Goal: Transaction & Acquisition: Download file/media

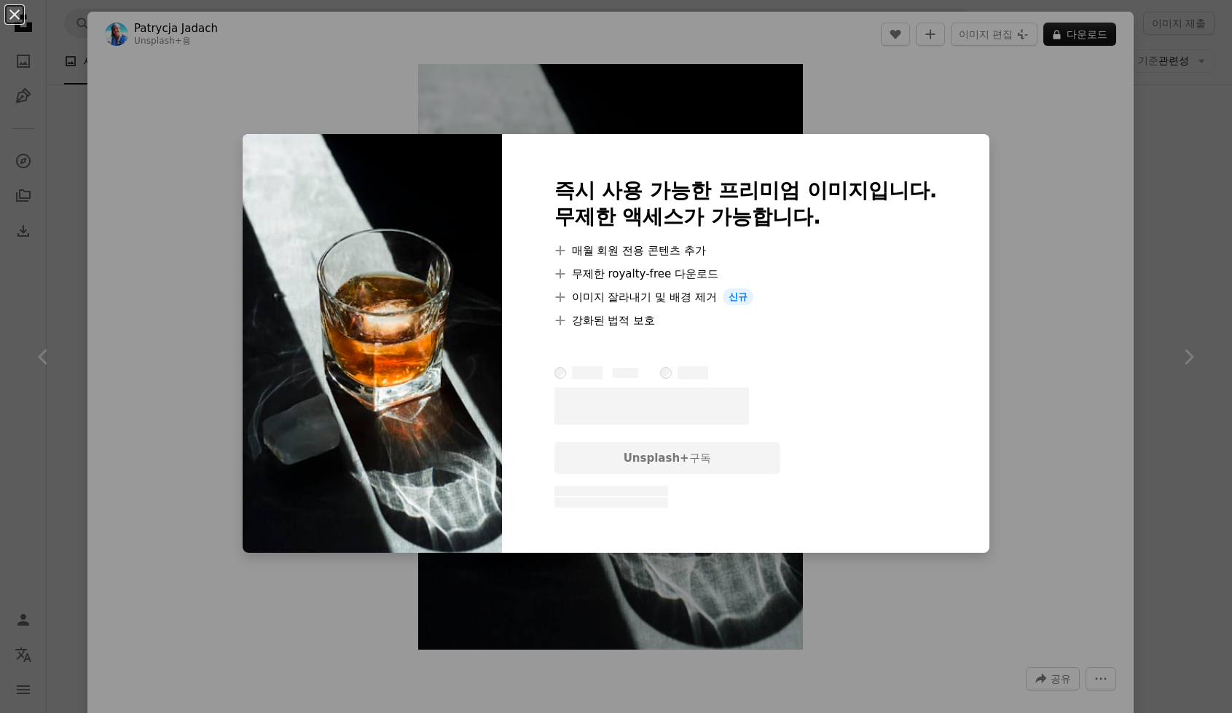
scroll to position [7, 0]
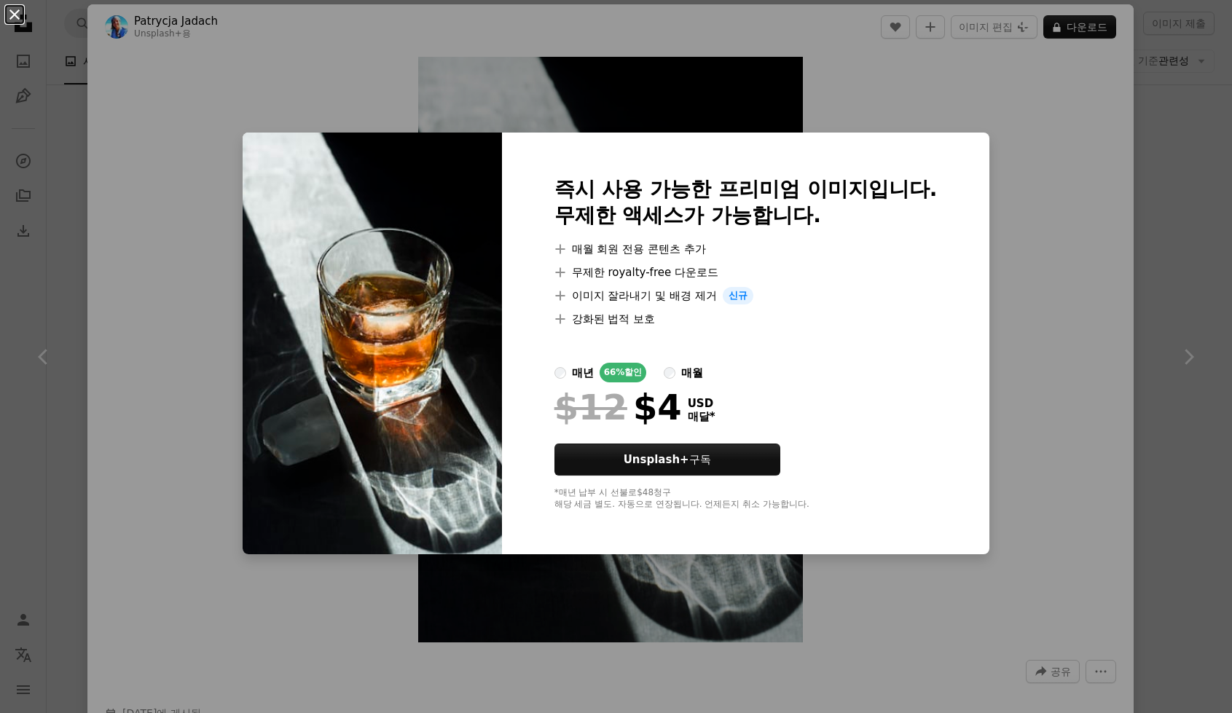
click at [12, 10] on button "An X shape" at bounding box center [14, 14] width 17 height 17
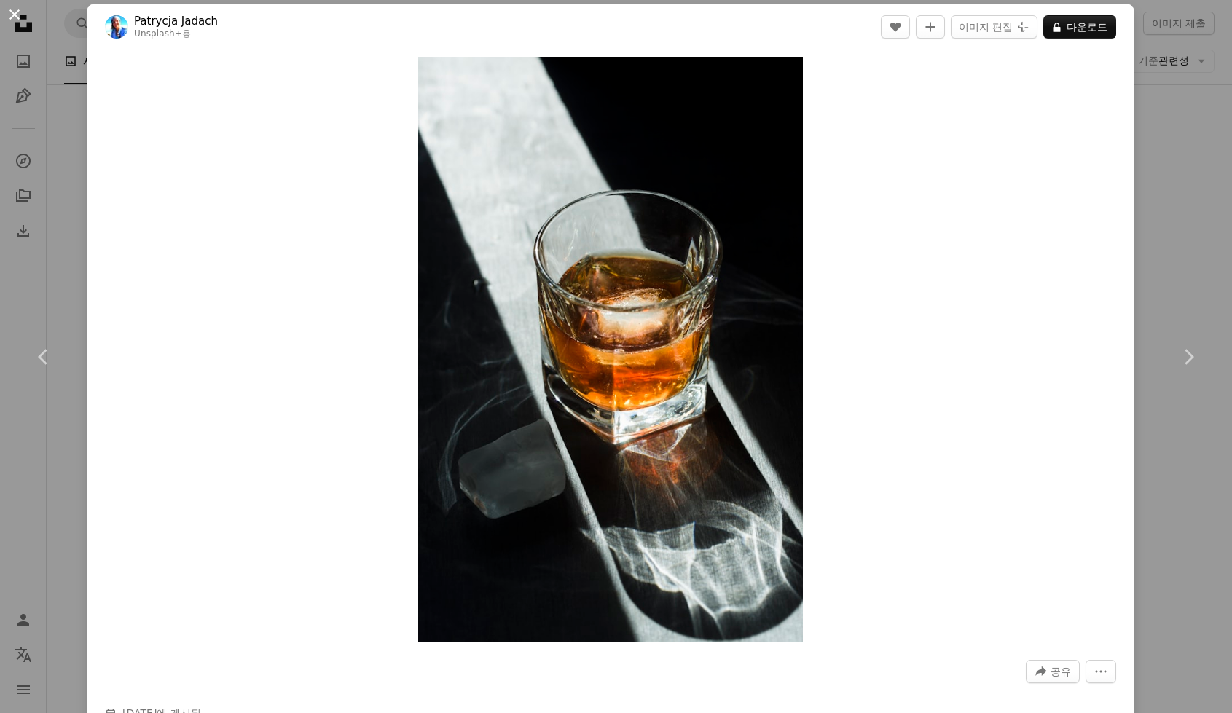
click at [13, 14] on button "An X shape" at bounding box center [14, 14] width 17 height 17
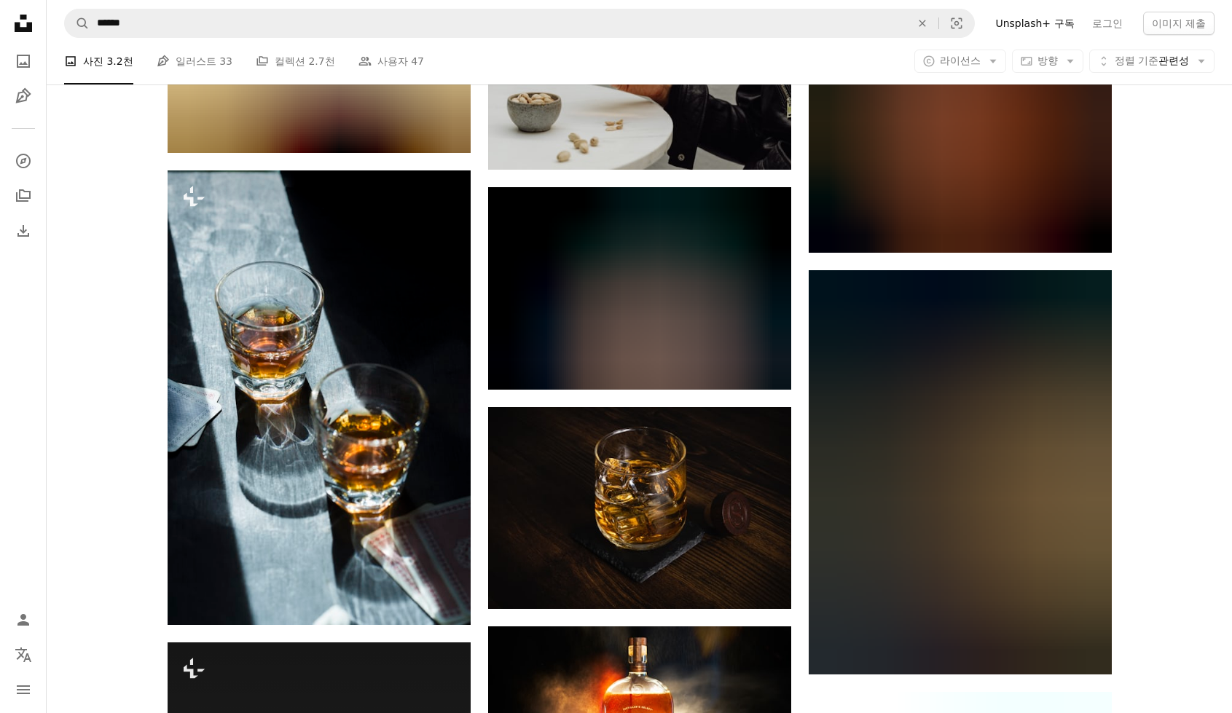
scroll to position [15009, 0]
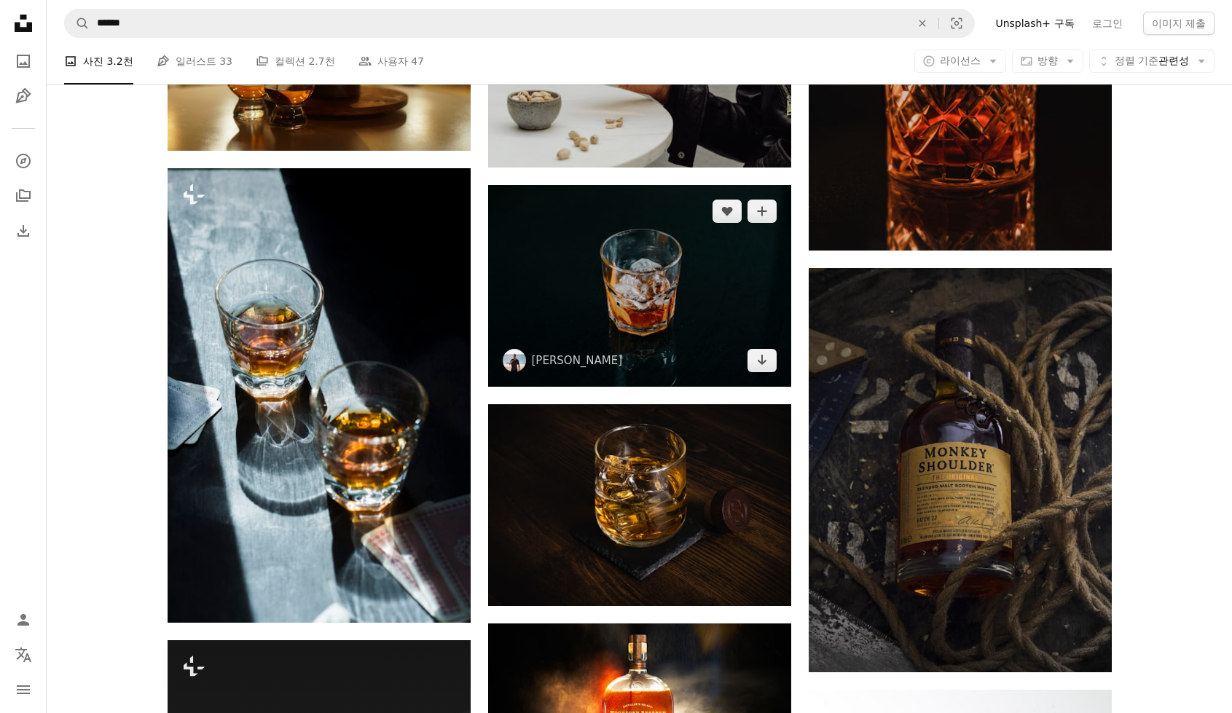
click at [648, 313] on img at bounding box center [639, 286] width 303 height 202
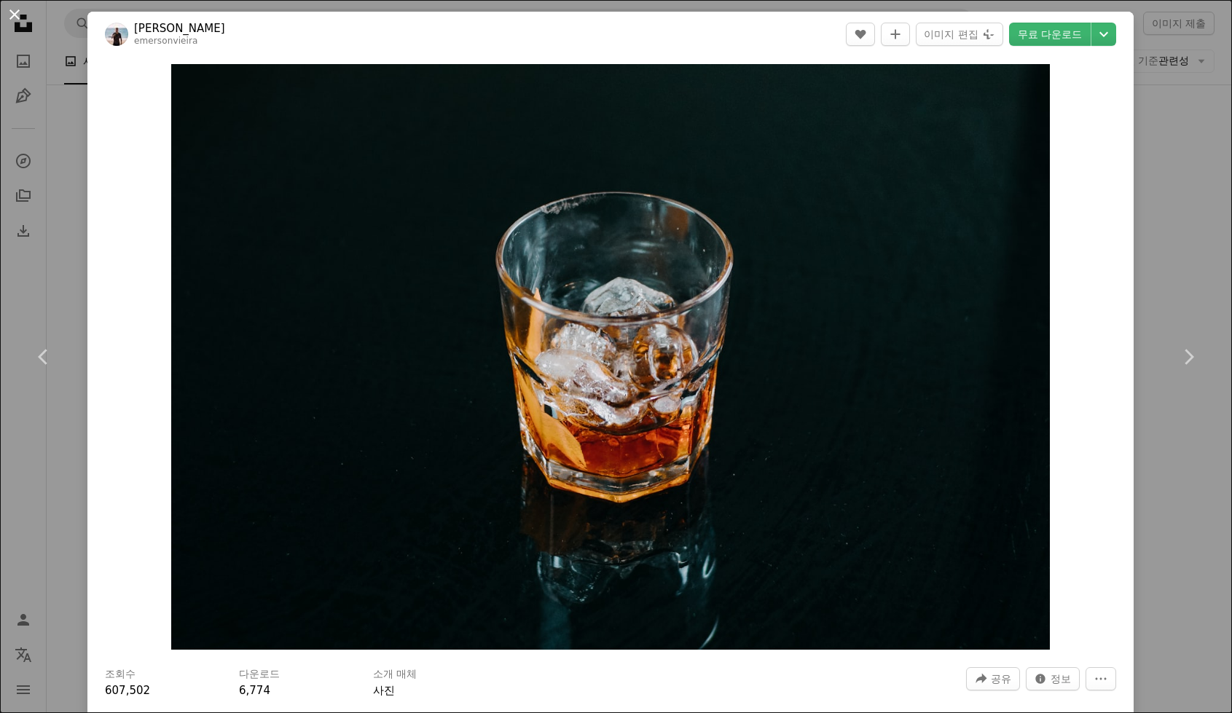
click at [12, 12] on button "An X shape" at bounding box center [14, 14] width 17 height 17
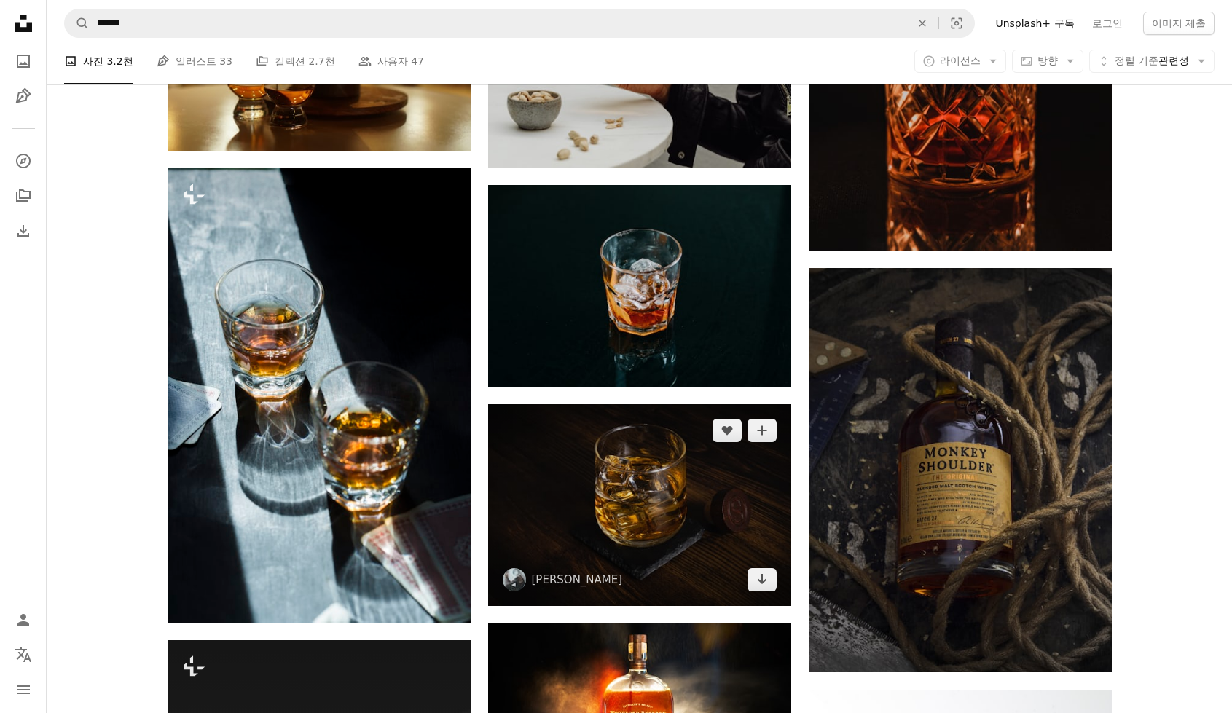
click at [550, 496] on img at bounding box center [639, 505] width 303 height 202
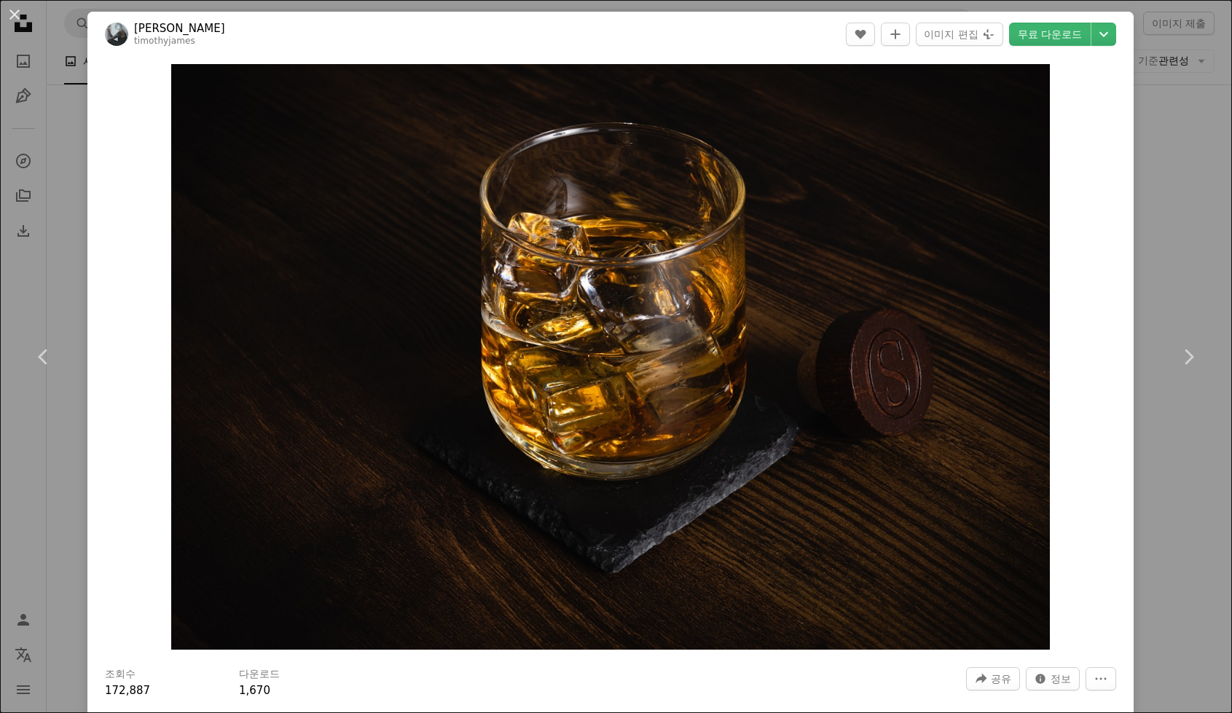
click at [16, 11] on button "An X shape" at bounding box center [14, 14] width 17 height 17
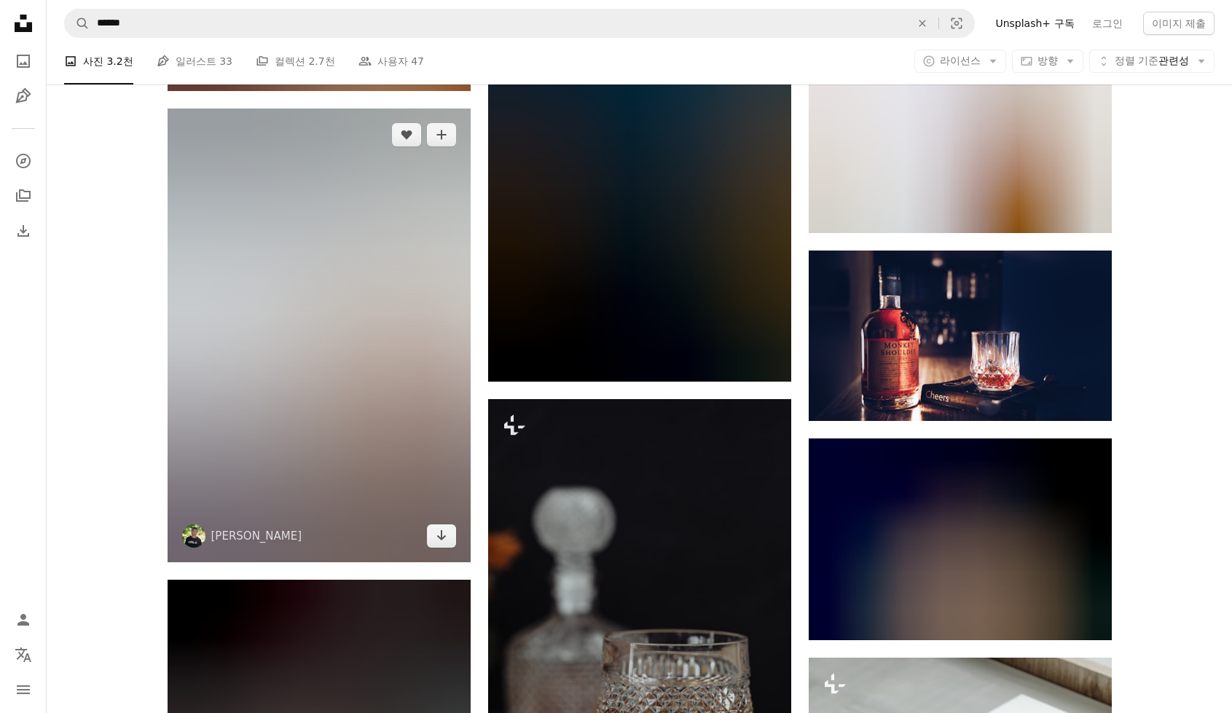
scroll to position [18188, 0]
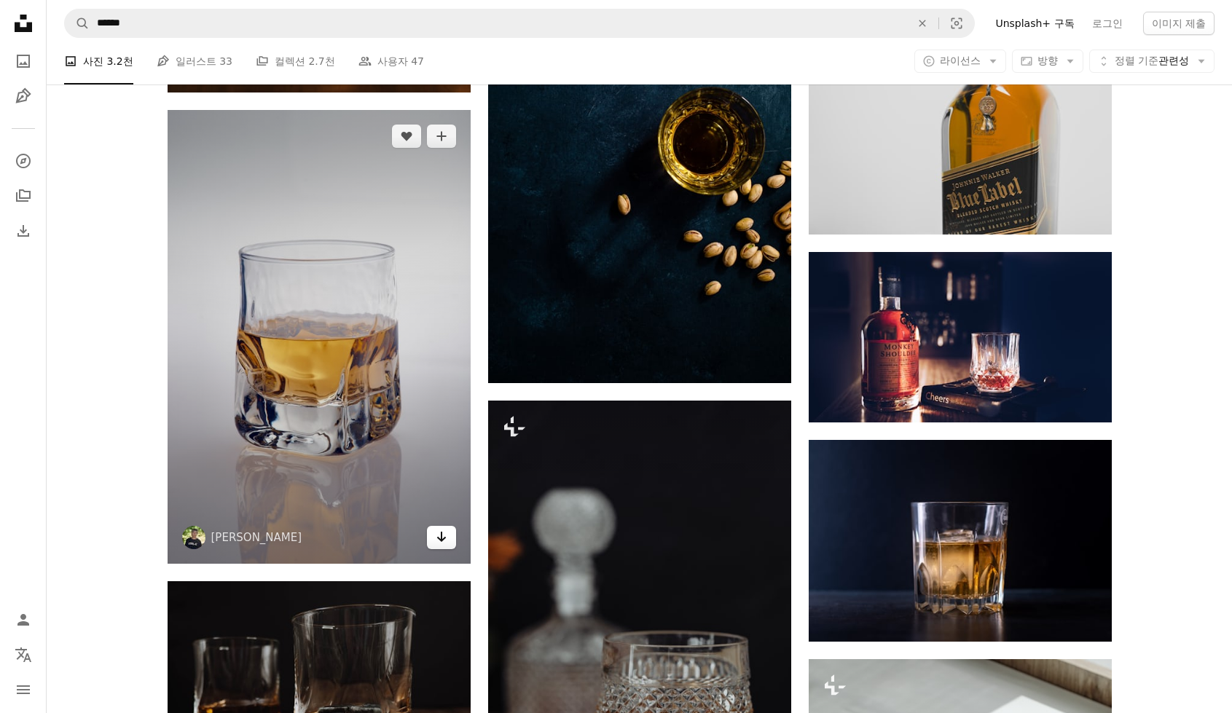
click at [439, 535] on icon "Arrow pointing down" at bounding box center [442, 536] width 12 height 17
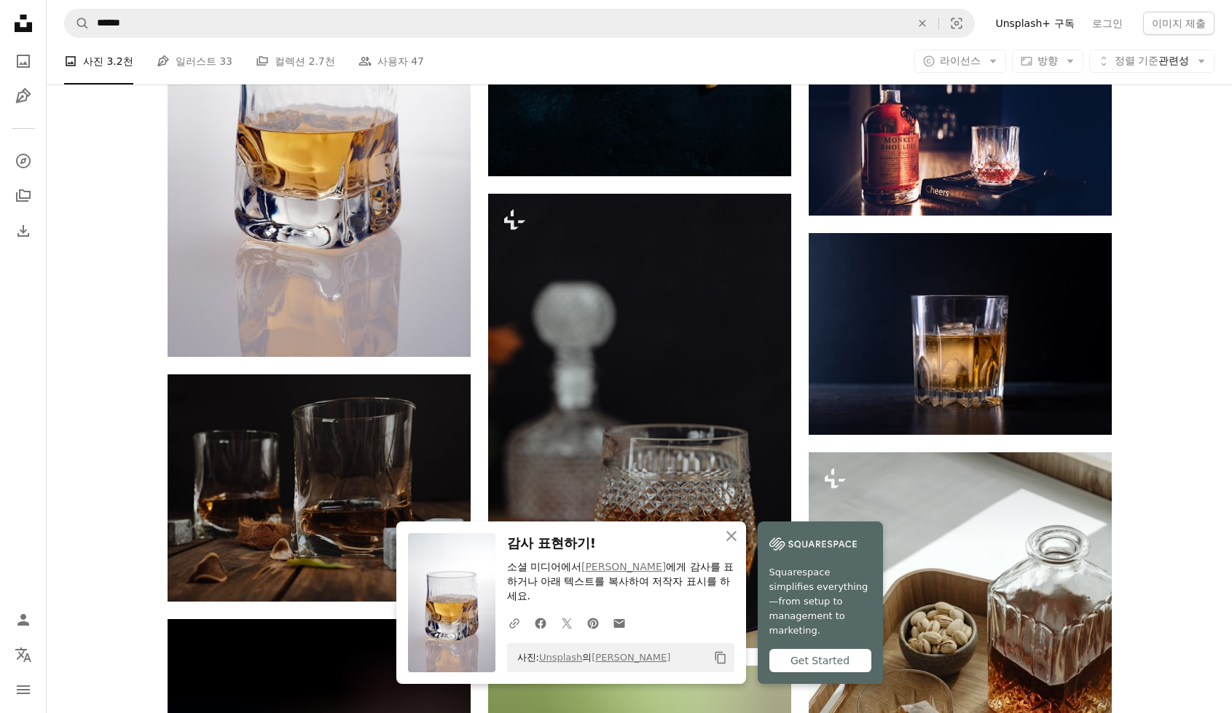
scroll to position [18428, 0]
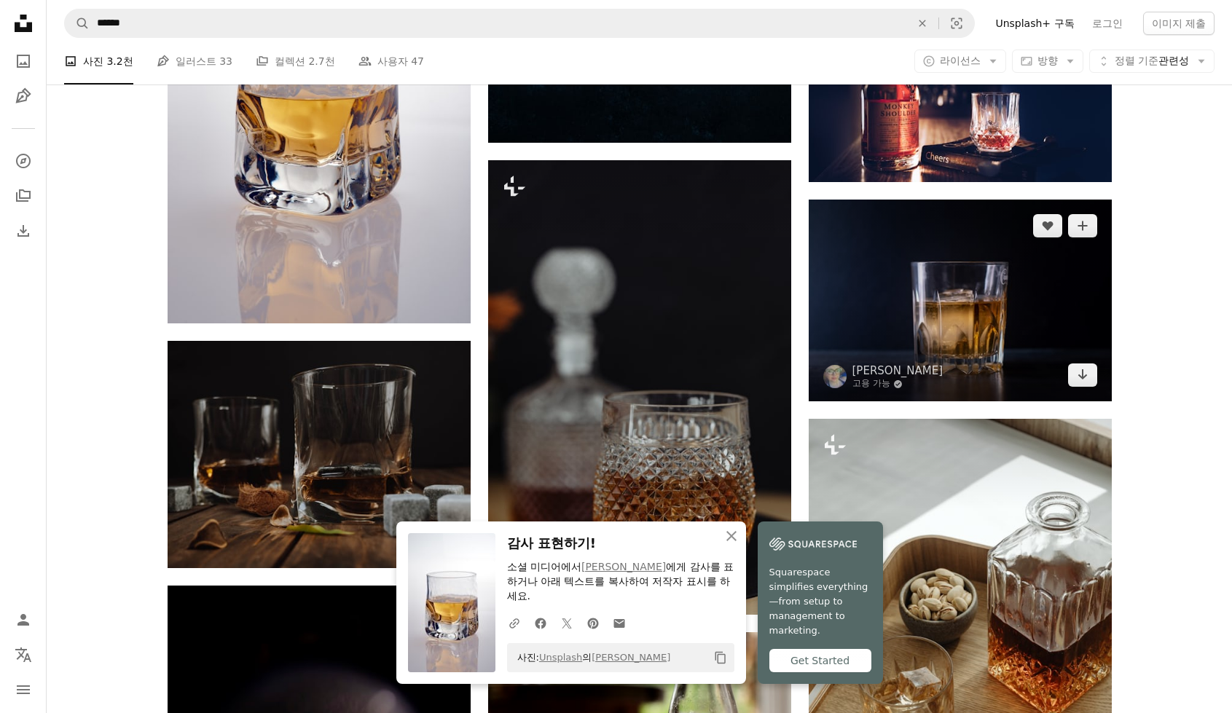
click at [1028, 356] on img at bounding box center [960, 301] width 303 height 202
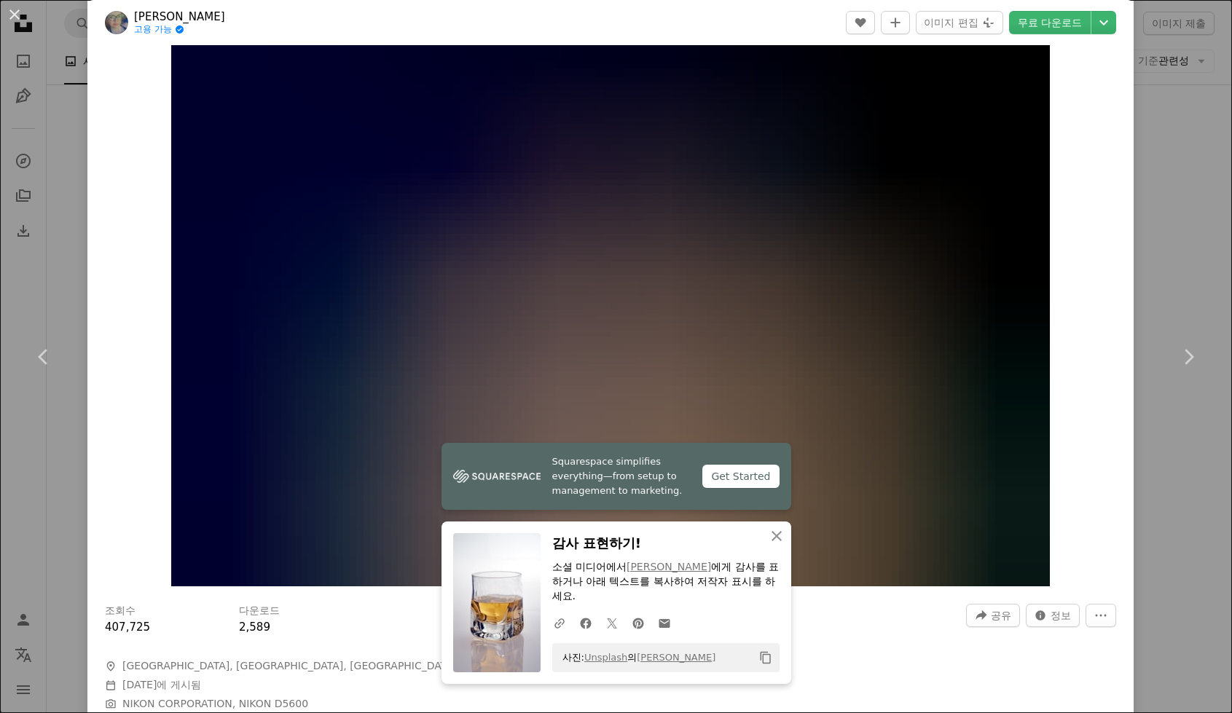
scroll to position [59, 0]
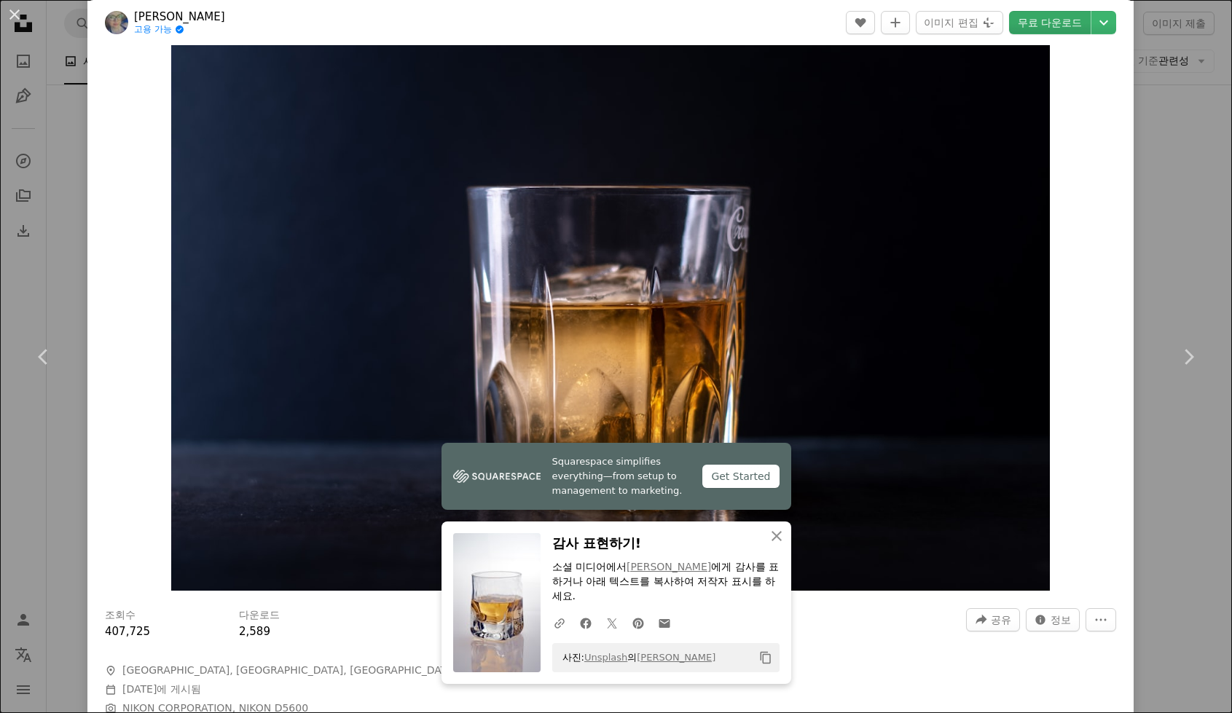
click at [1084, 24] on link "무료 다운로드" at bounding box center [1050, 22] width 82 height 23
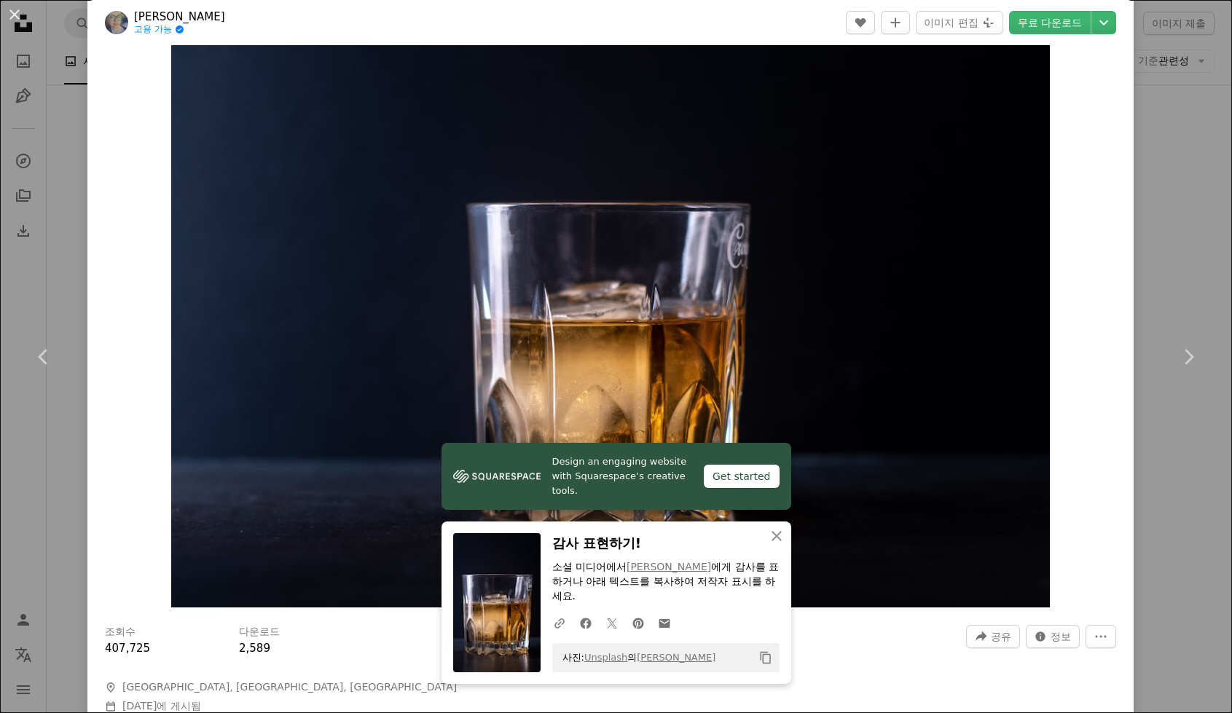
scroll to position [42, 0]
click at [19, 11] on button "An X shape" at bounding box center [14, 14] width 17 height 17
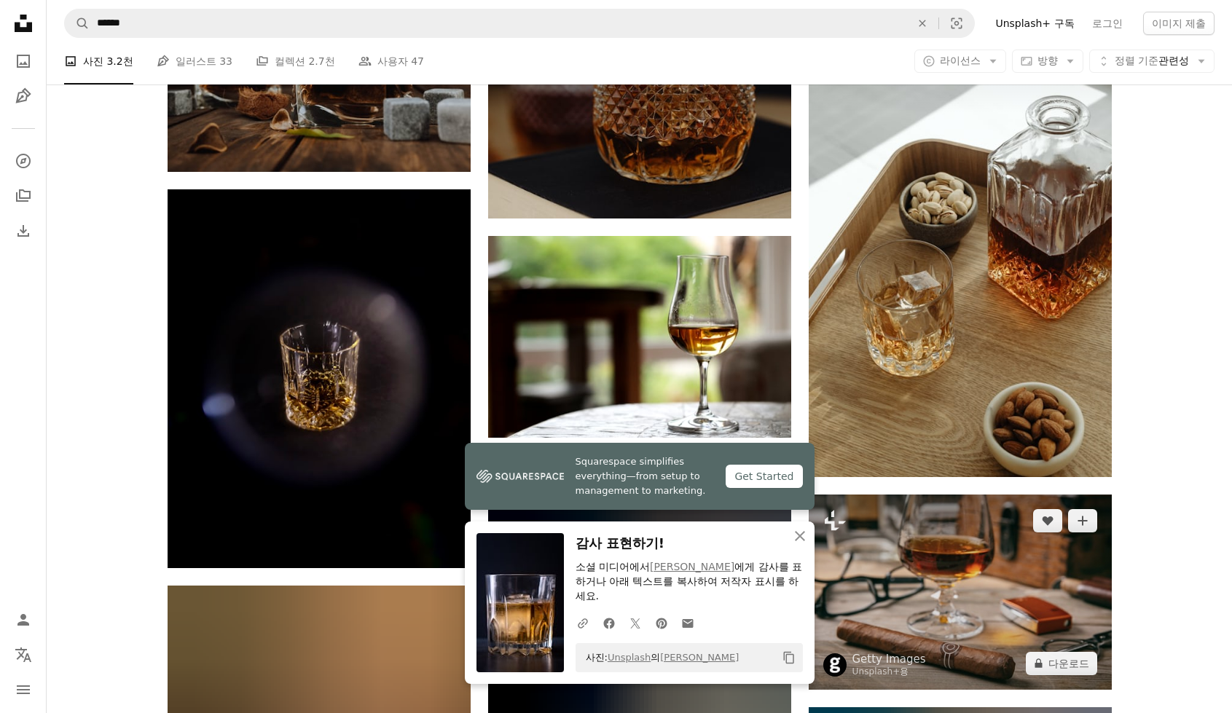
scroll to position [18824, 0]
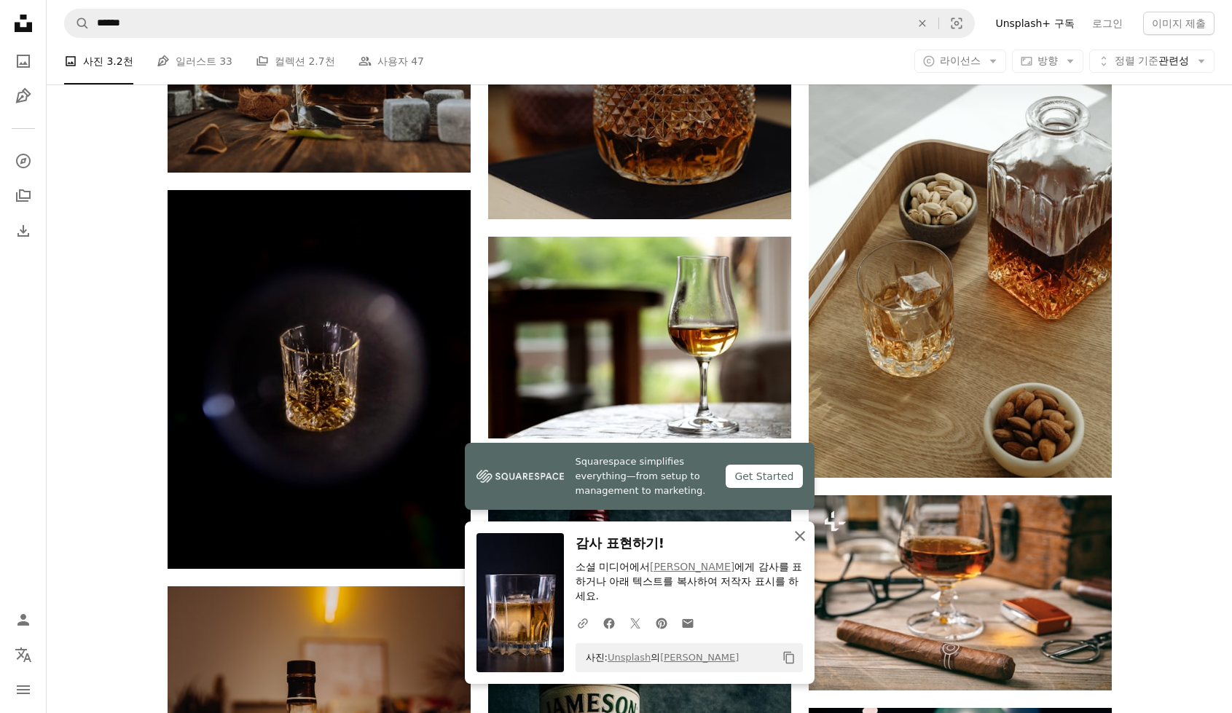
click at [799, 545] on icon "An X shape" at bounding box center [799, 536] width 17 height 17
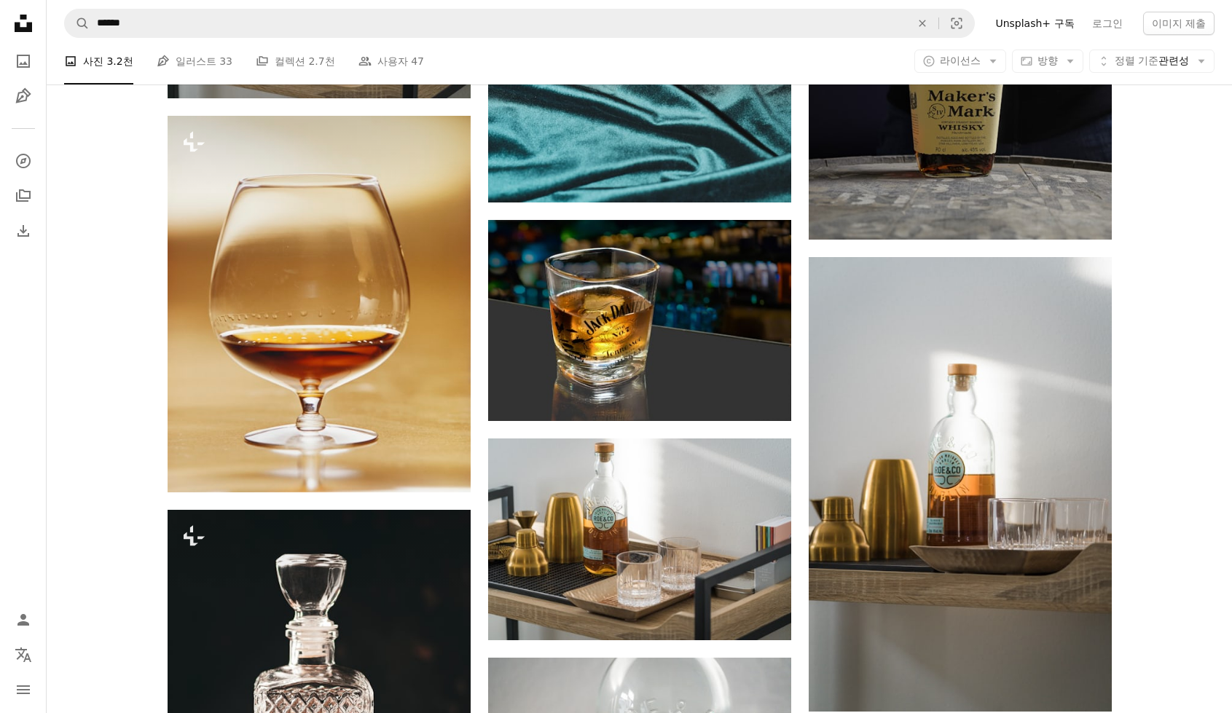
scroll to position [25706, 0]
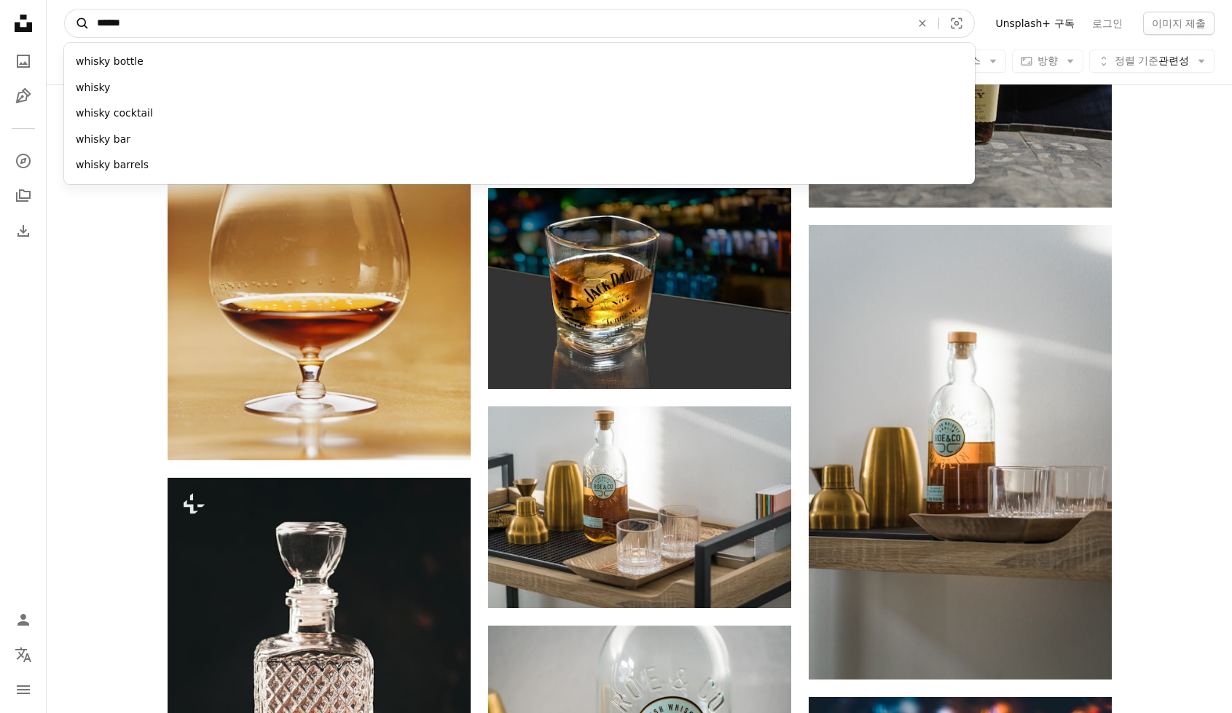
drag, startPoint x: 153, startPoint y: 32, endPoint x: 69, endPoint y: 19, distance: 84.8
click at [70, 18] on form "A magnifying glass ****** whisky bottle whisky whisky cocktail whisky bar whisk…" at bounding box center [519, 23] width 911 height 29
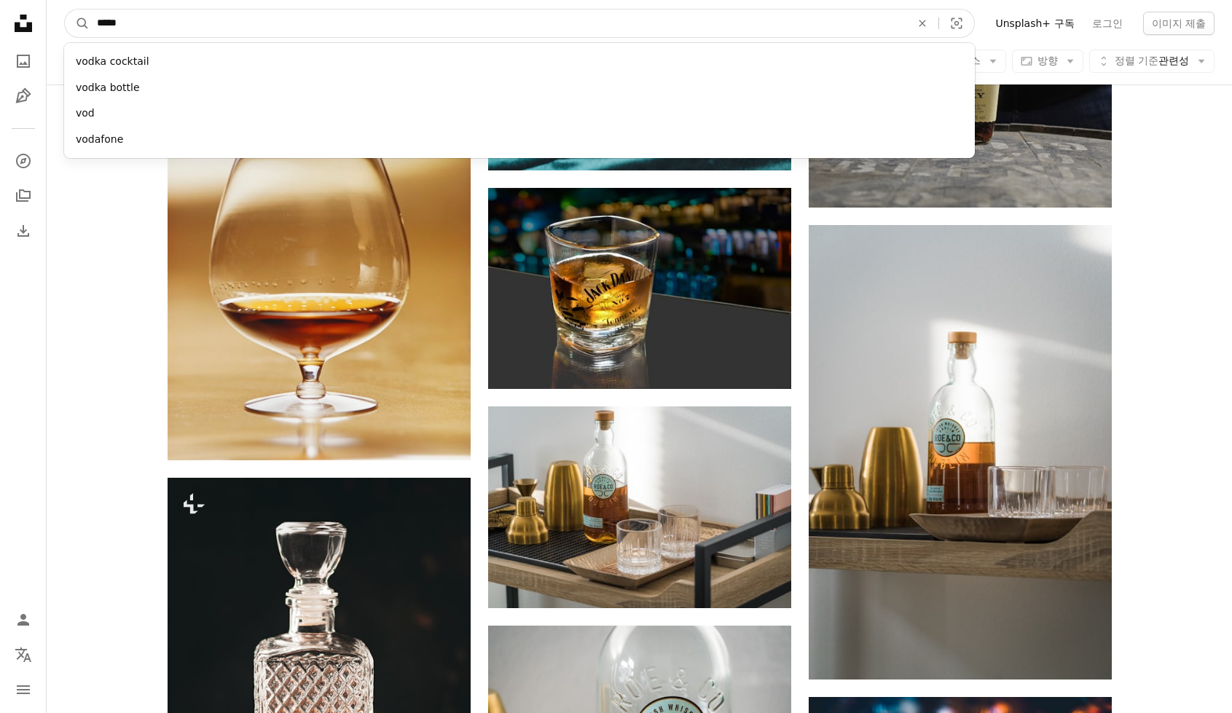
type input "*****"
click at [77, 23] on button "A magnifying glass" at bounding box center [77, 23] width 25 height 28
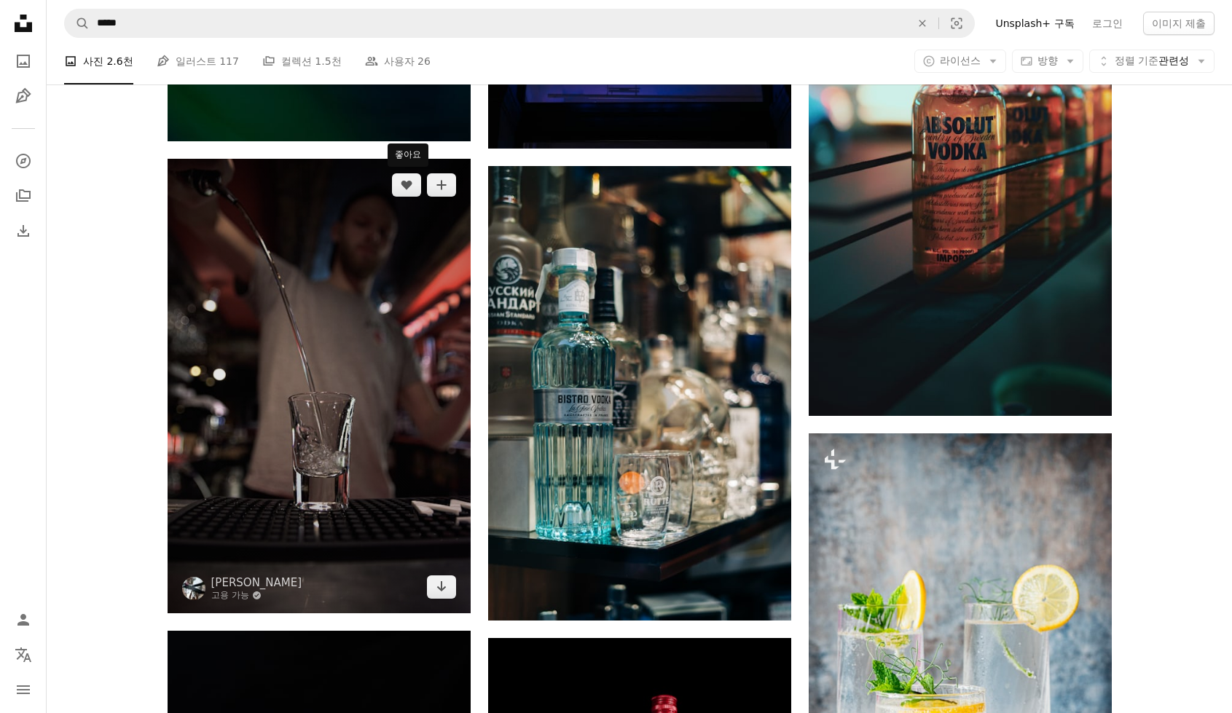
scroll to position [899, 0]
click at [437, 595] on link "Arrow pointing down" at bounding box center [441, 587] width 29 height 23
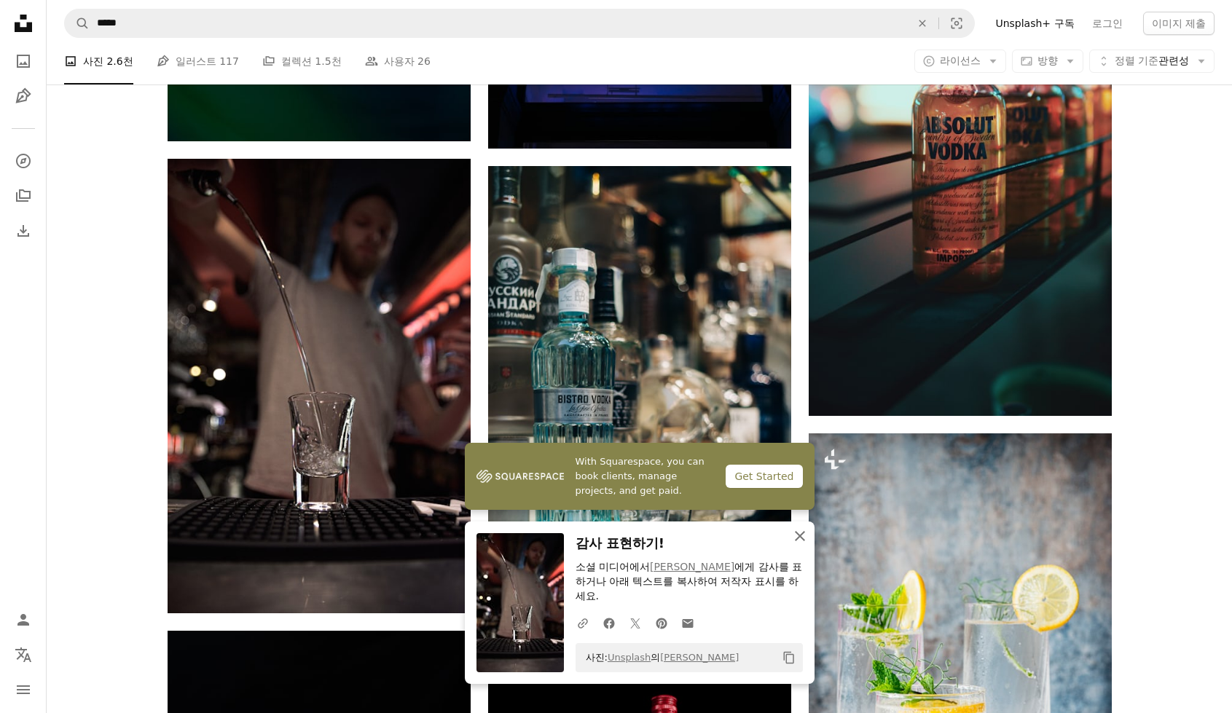
click at [805, 545] on icon "An X shape" at bounding box center [799, 536] width 17 height 17
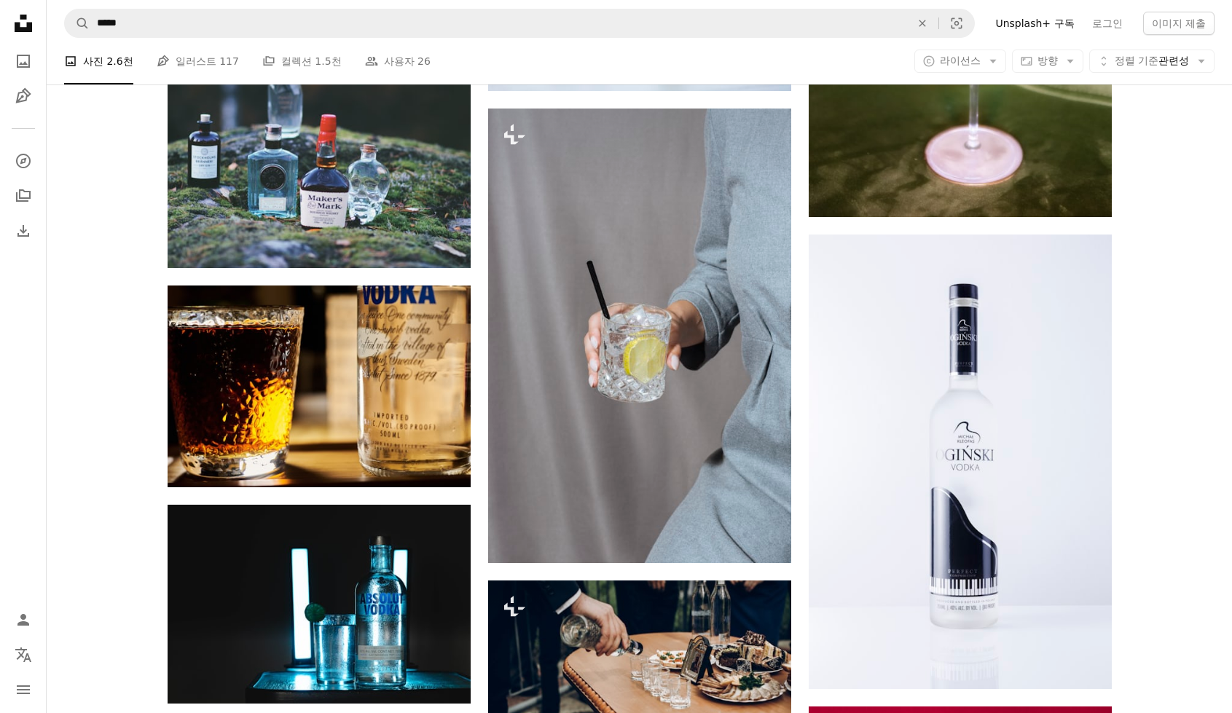
scroll to position [0, 0]
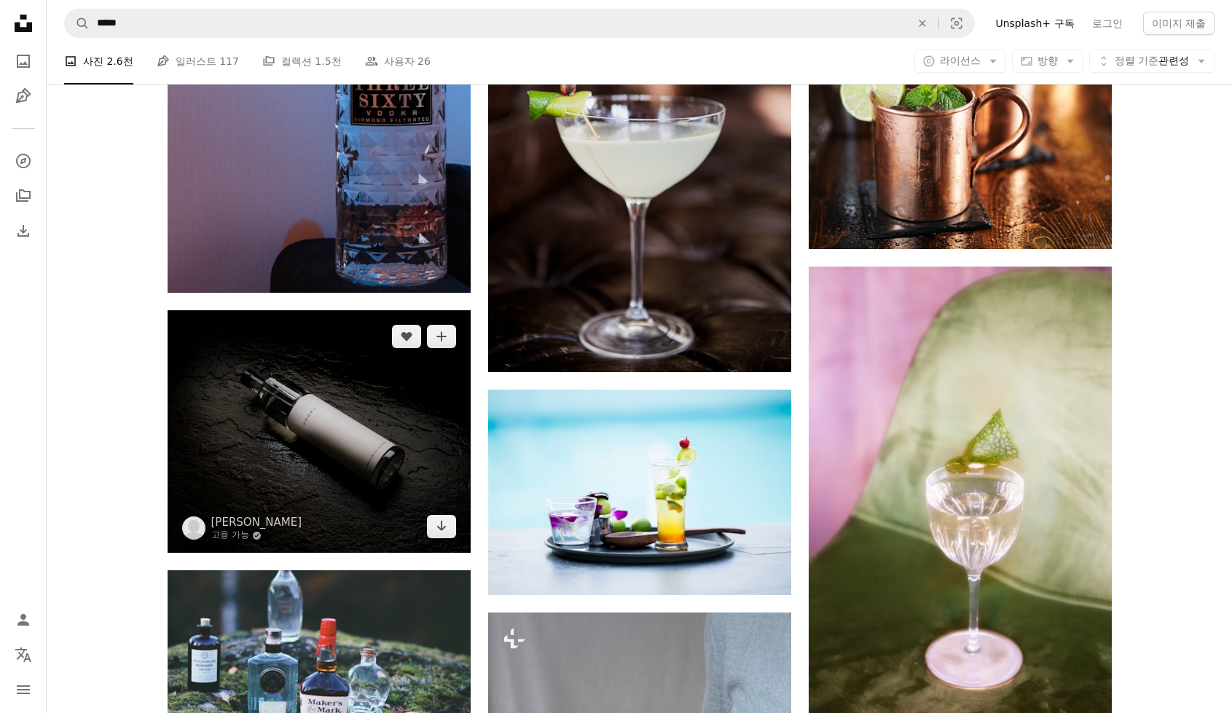
click at [409, 450] on img at bounding box center [319, 431] width 303 height 243
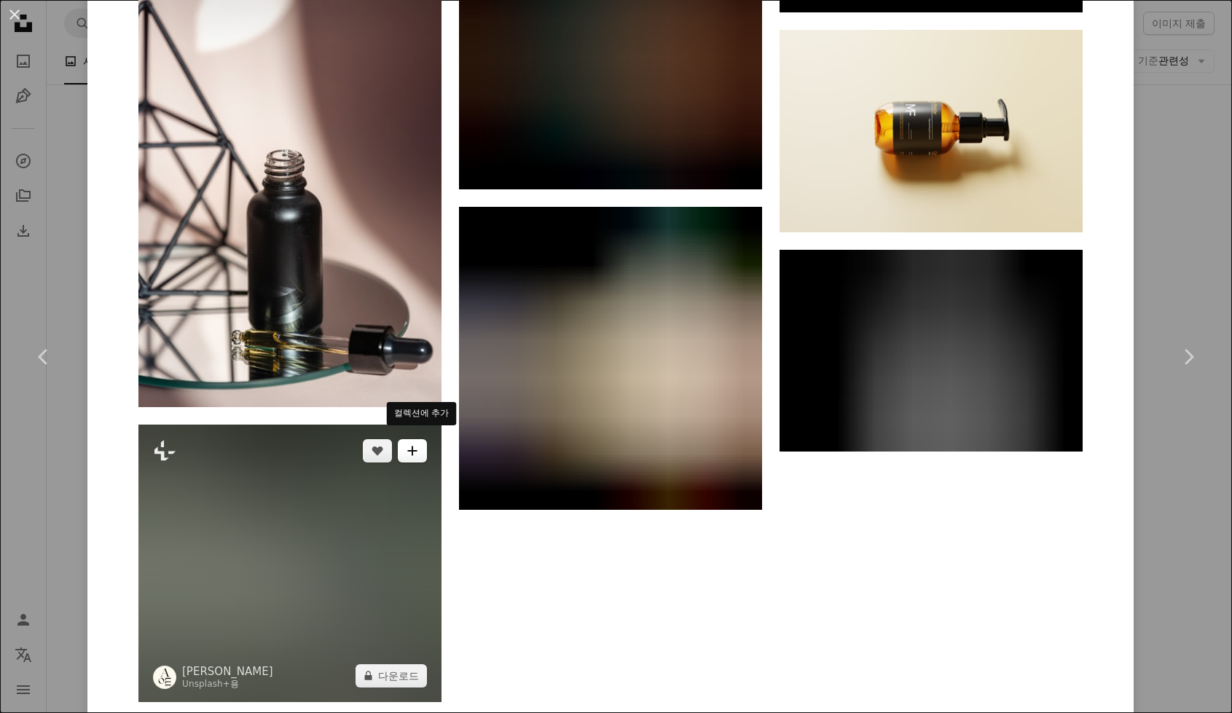
scroll to position [8206, 0]
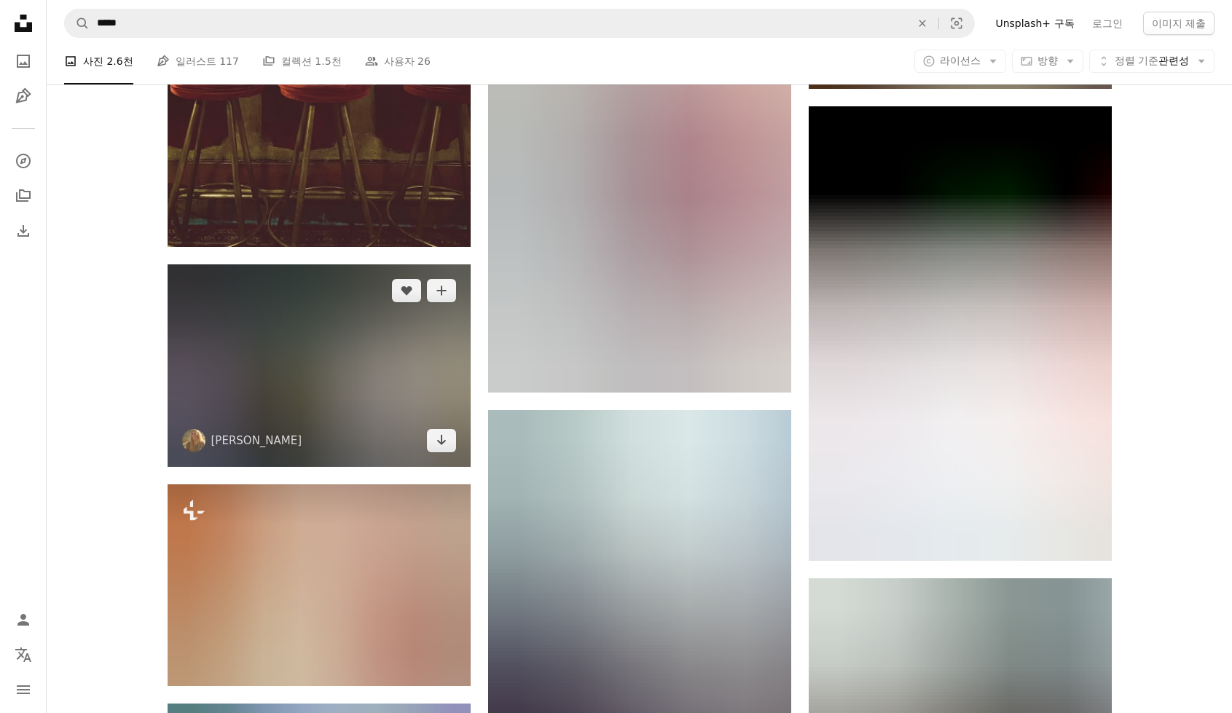
scroll to position [17436, 0]
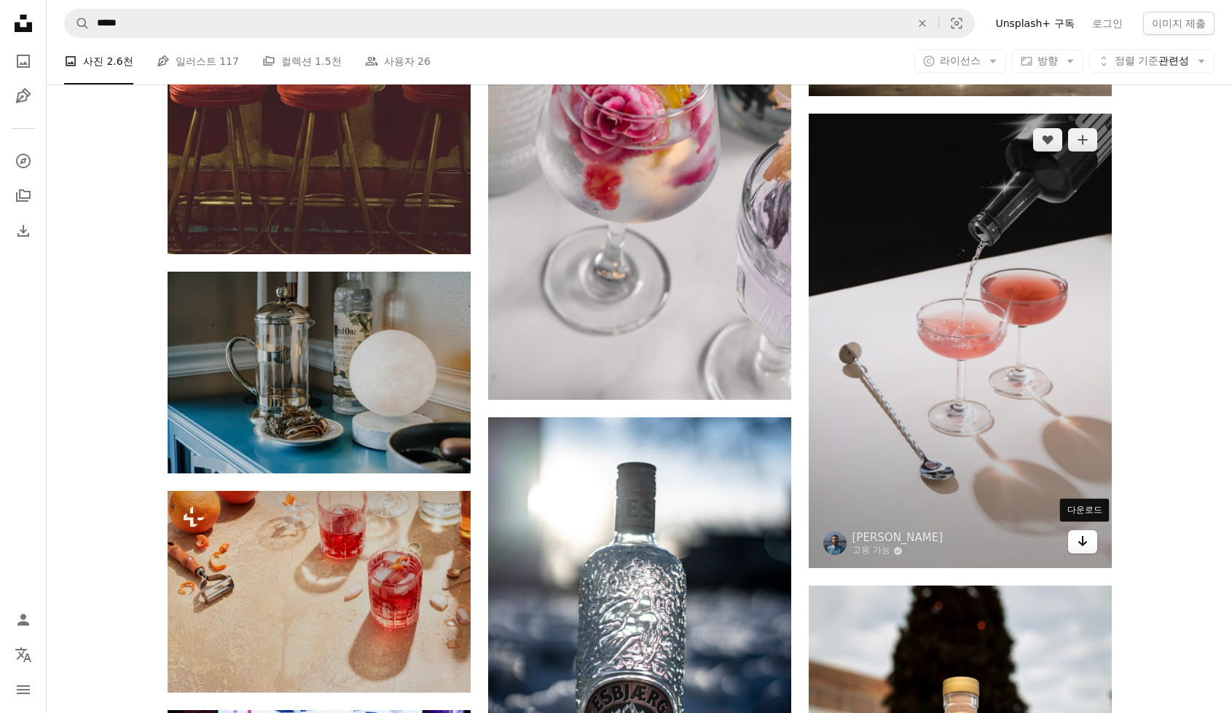
click at [1084, 533] on icon "Arrow pointing down" at bounding box center [1083, 541] width 12 height 17
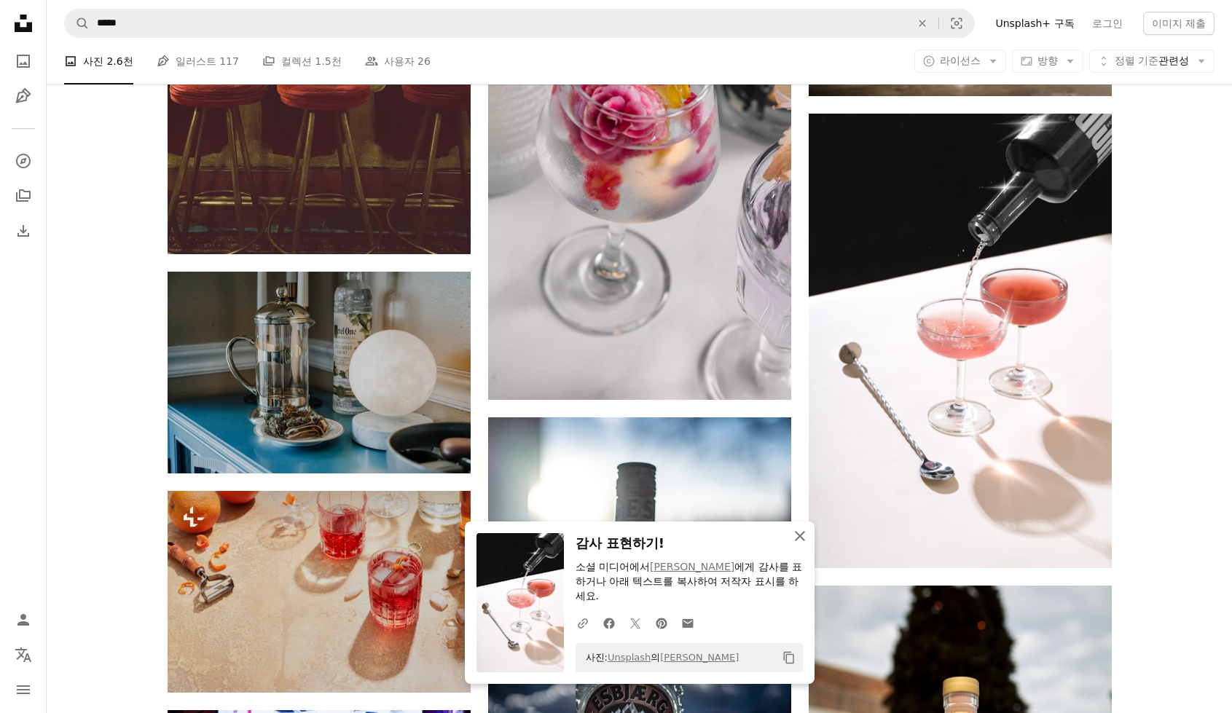
click at [805, 545] on icon "An X shape" at bounding box center [799, 536] width 17 height 17
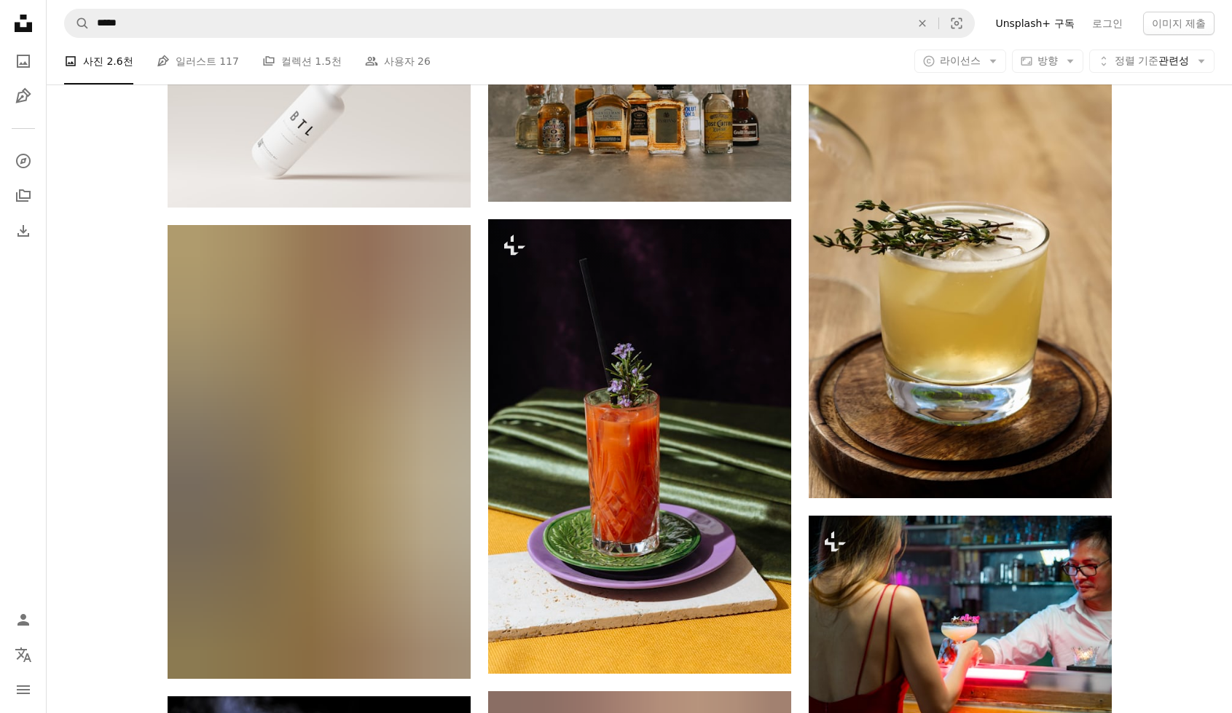
scroll to position [29760, 0]
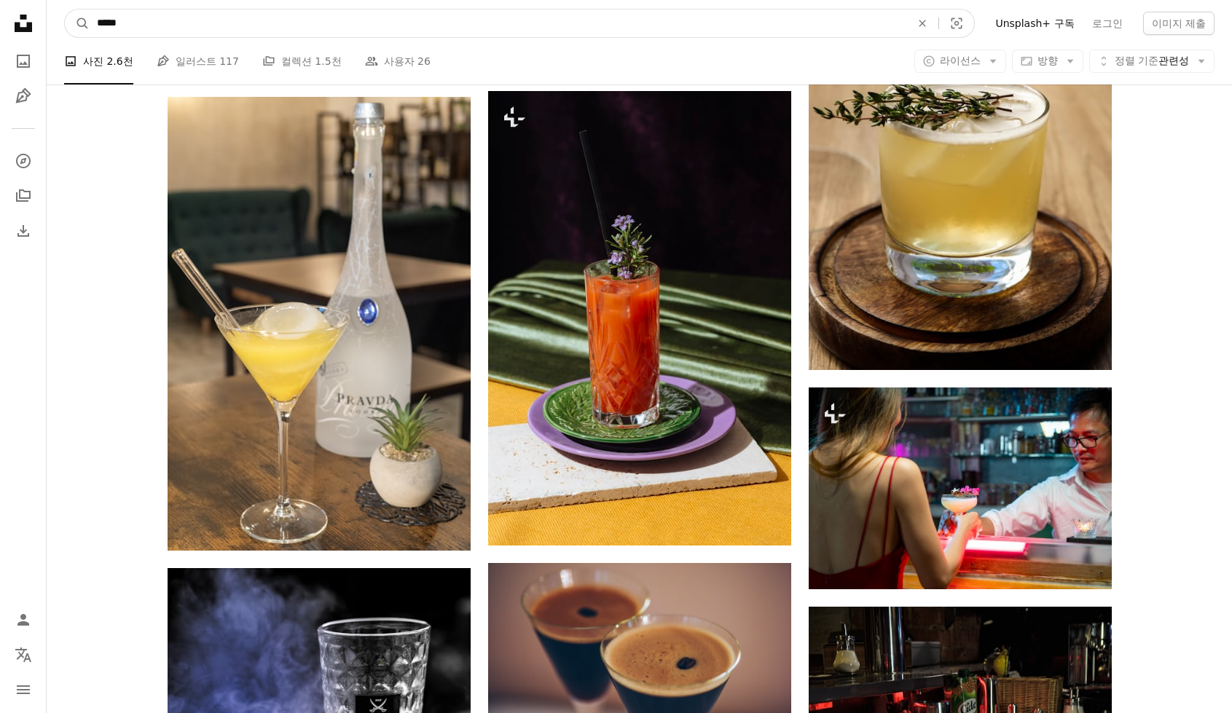
drag, startPoint x: 109, startPoint y: 27, endPoint x: 23, endPoint y: 19, distance: 86.4
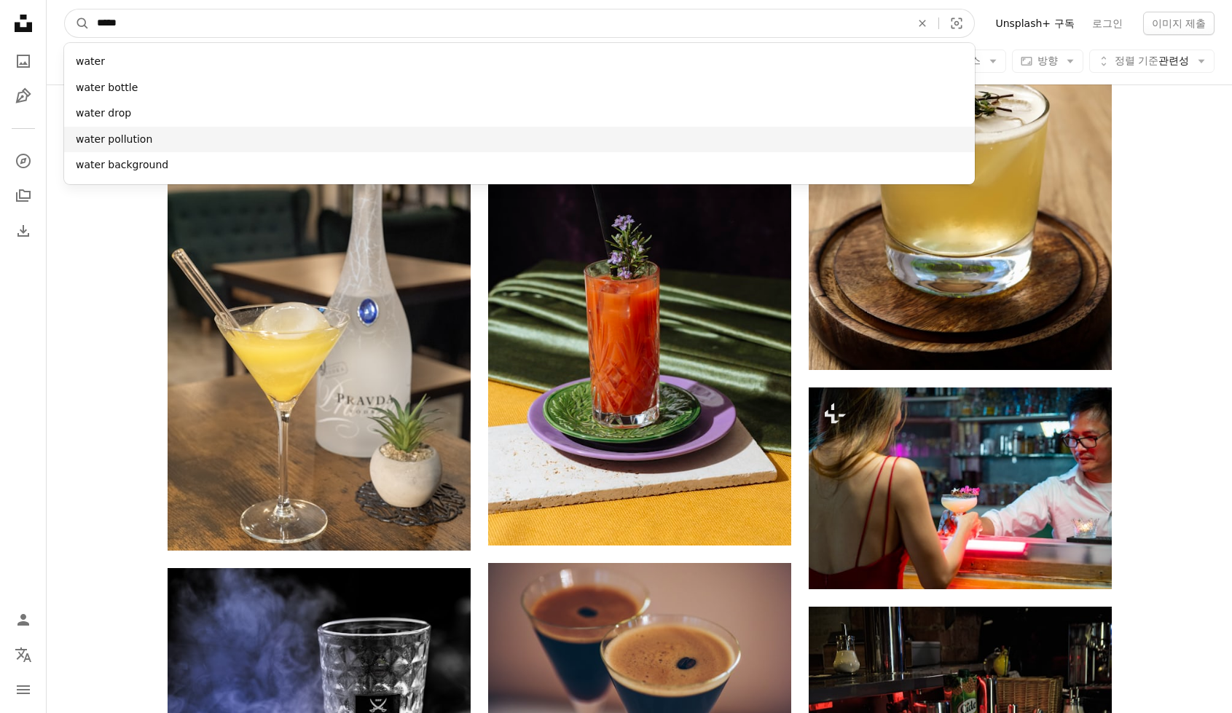
type input "*****"
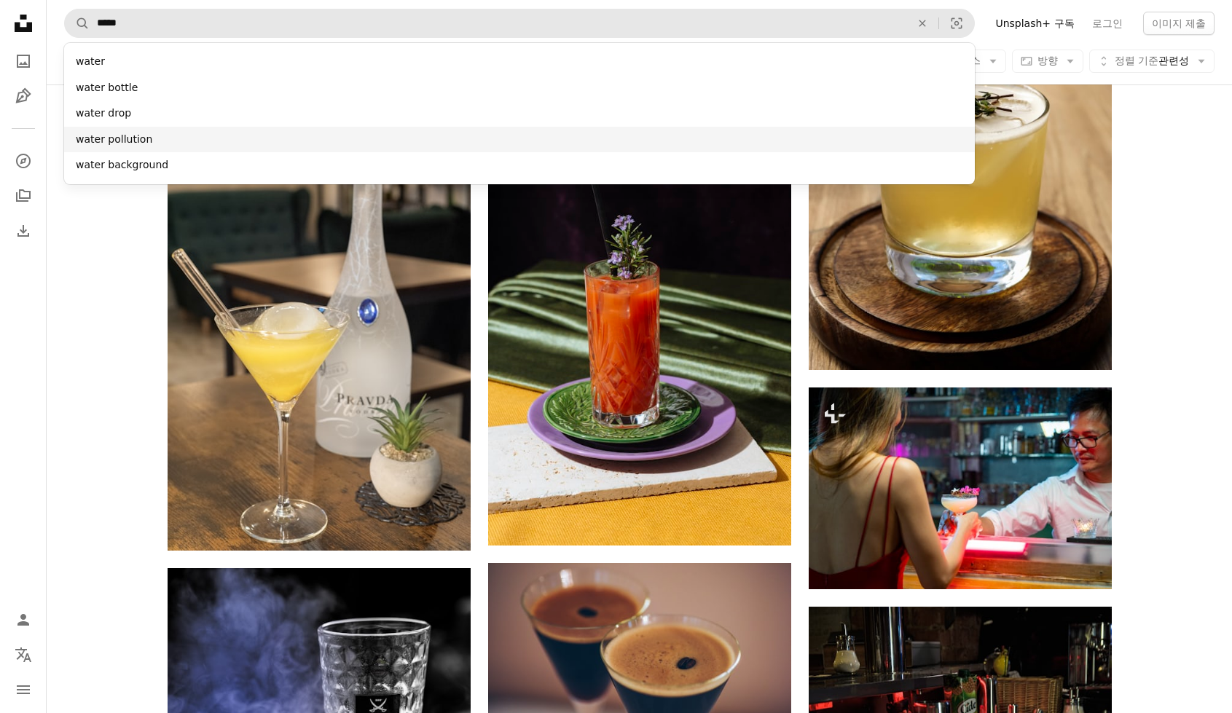
click at [114, 139] on div "water pollution" at bounding box center [519, 140] width 911 height 26
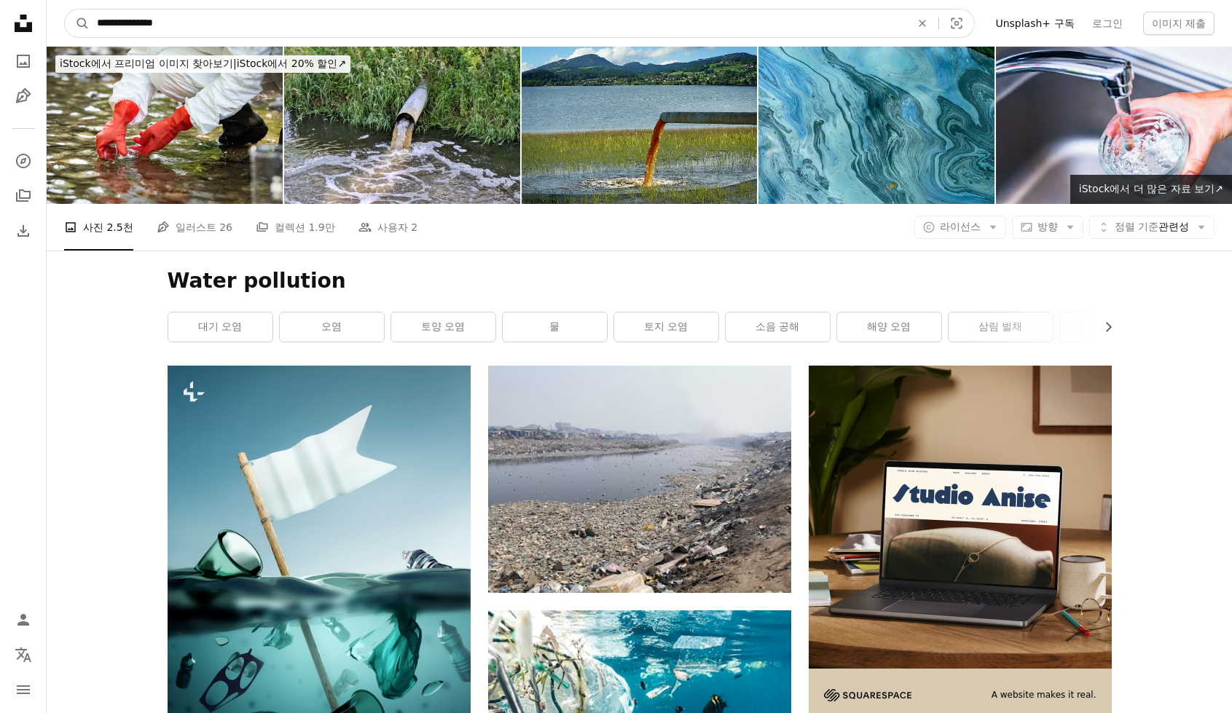
click at [138, 23] on input "**********" at bounding box center [498, 23] width 817 height 28
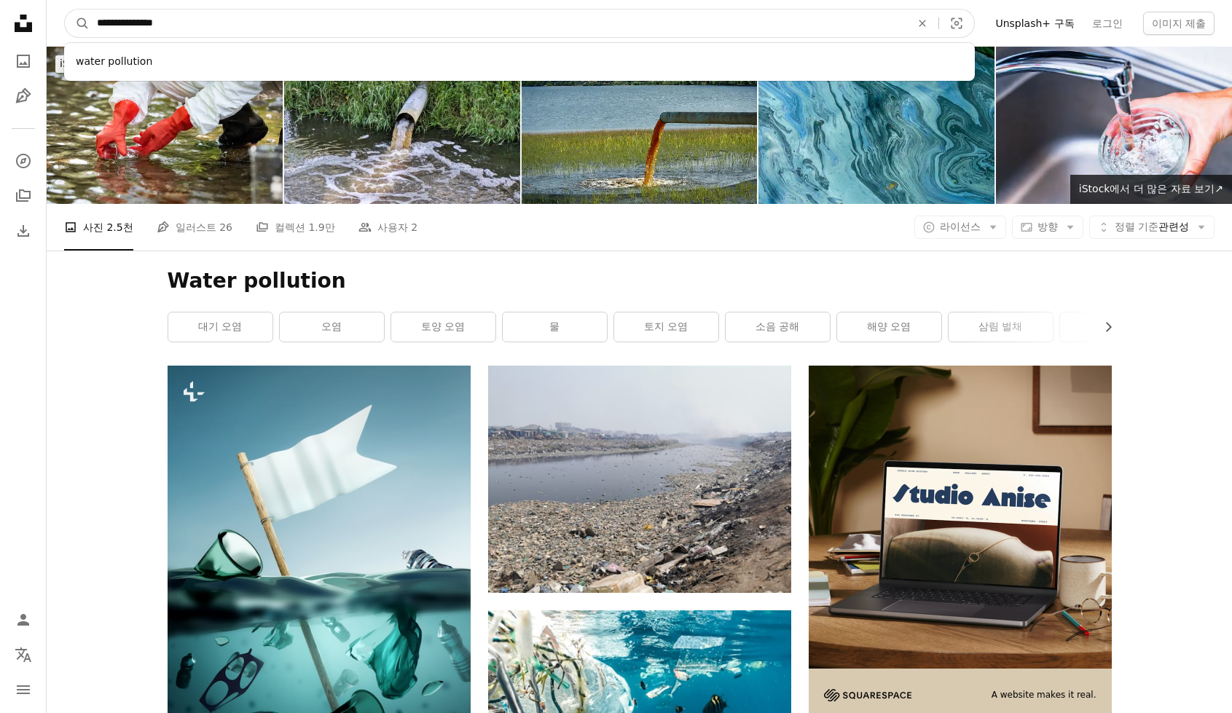
drag, startPoint x: 128, startPoint y: 23, endPoint x: 232, endPoint y: 34, distance: 104.0
click at [232, 34] on input "**********" at bounding box center [498, 23] width 817 height 28
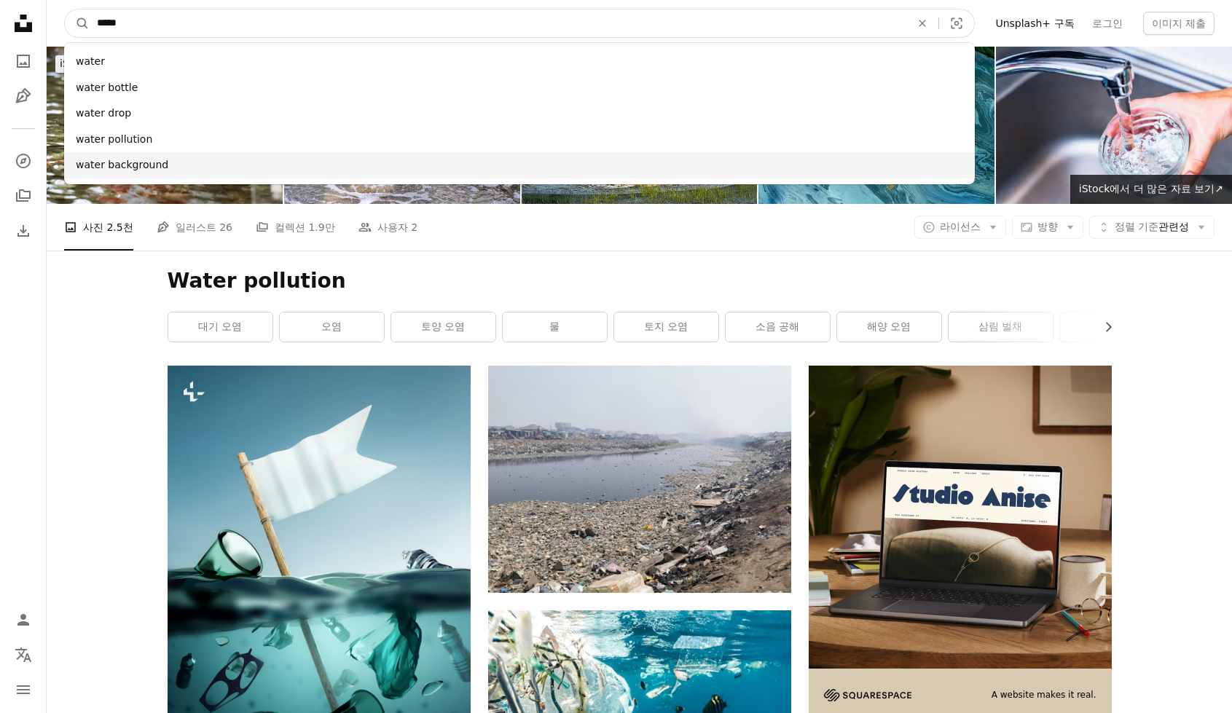
type input "*****"
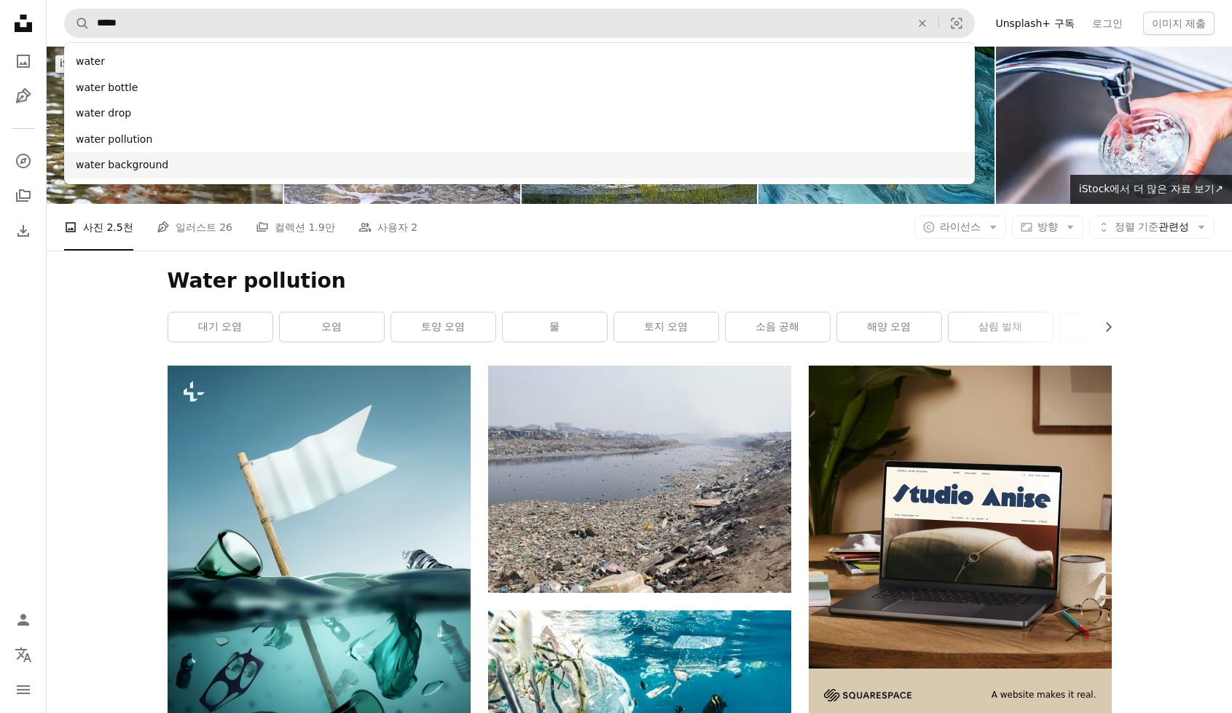
click at [144, 161] on div "water background" at bounding box center [519, 165] width 911 height 26
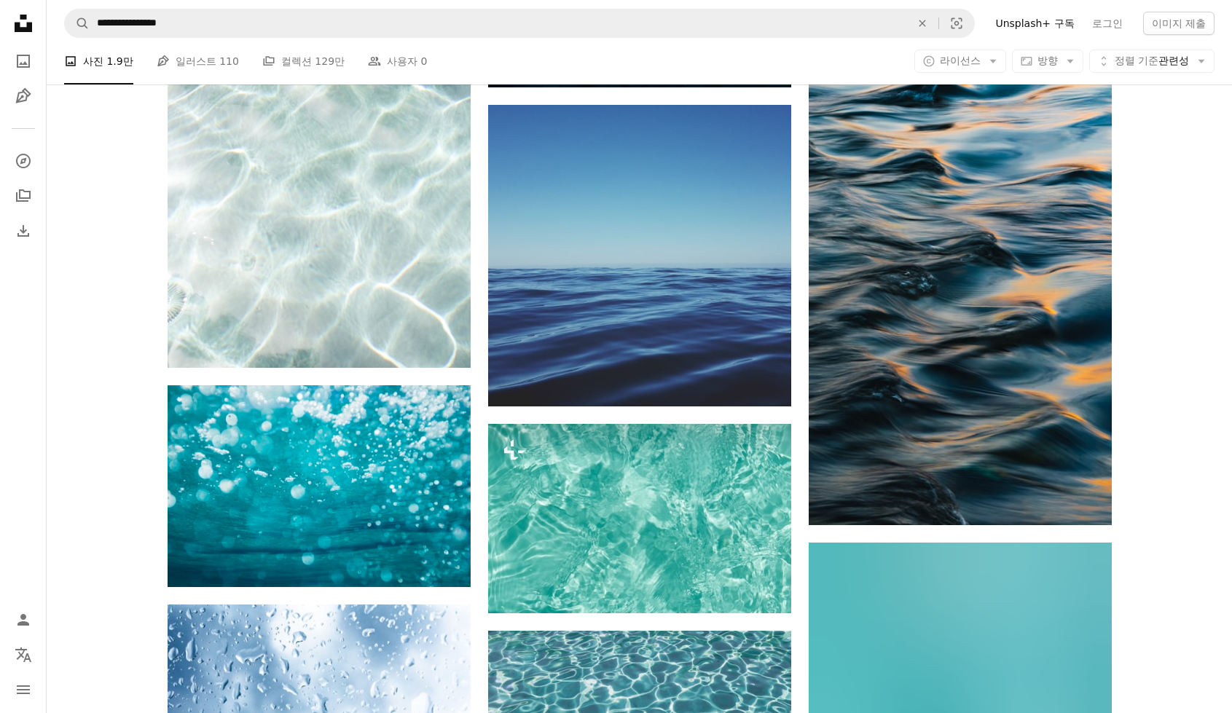
scroll to position [941, 0]
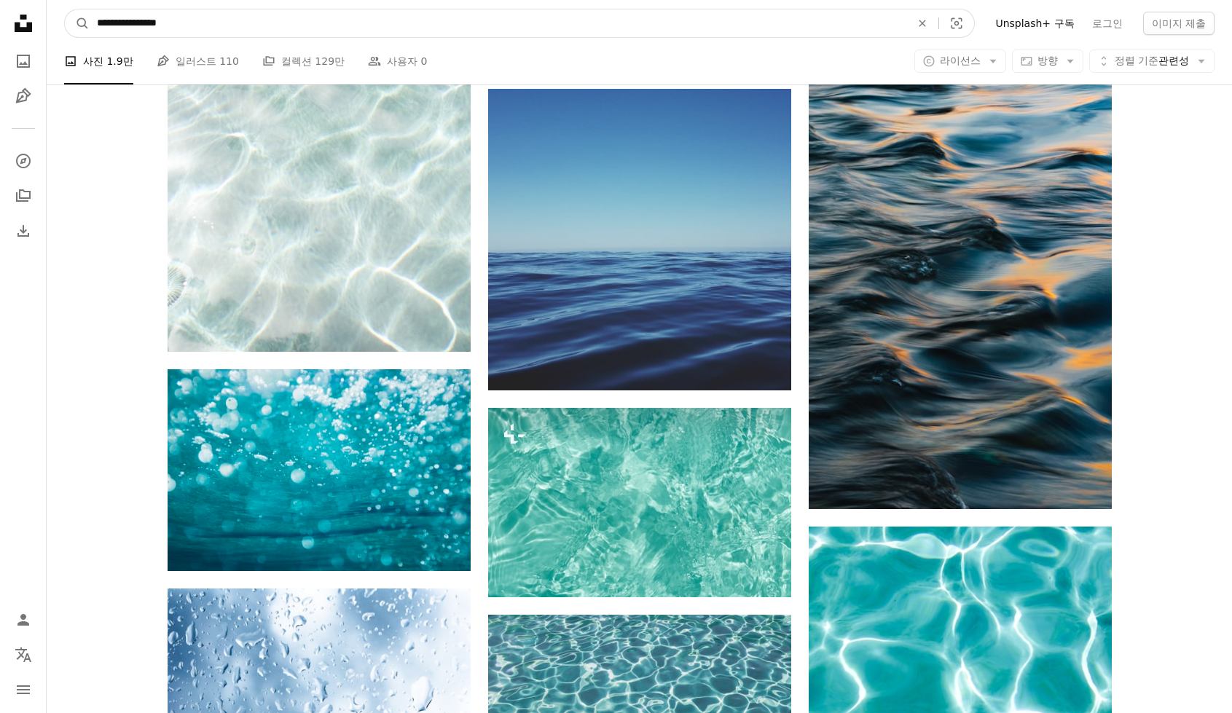
click at [205, 26] on input "**********" at bounding box center [498, 23] width 817 height 28
type input "**********"
click at [77, 23] on button "A magnifying glass" at bounding box center [77, 23] width 25 height 28
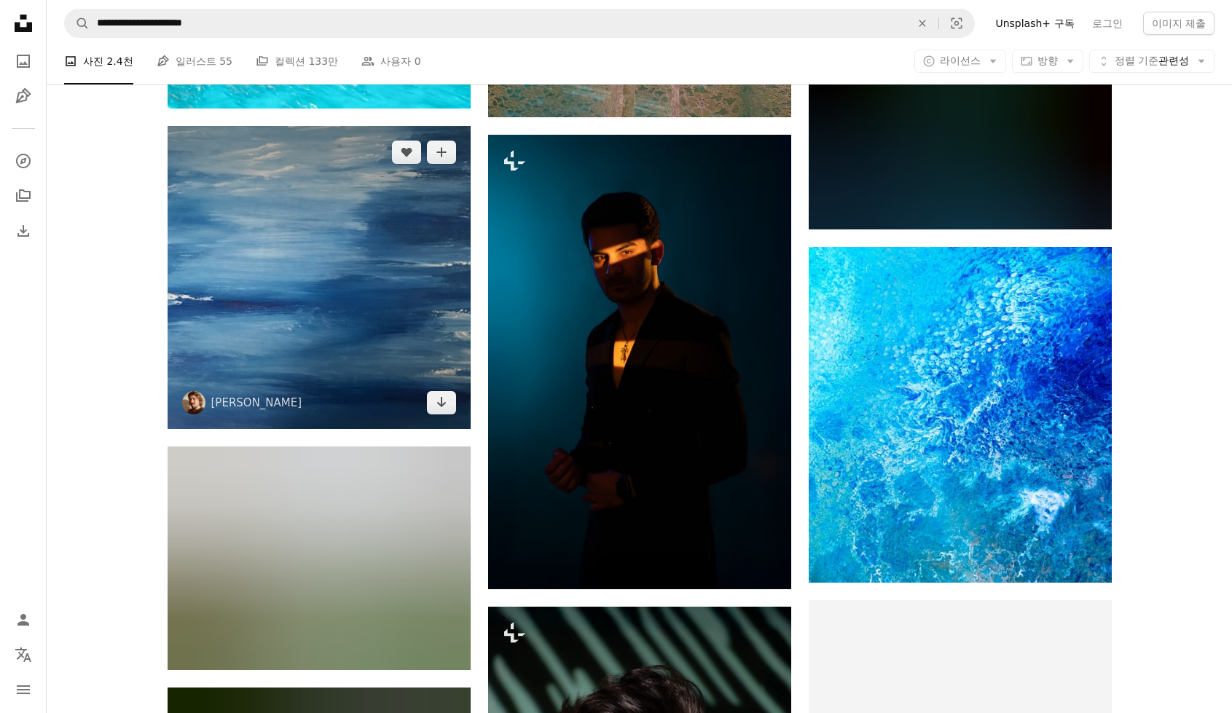
scroll to position [4396, 0]
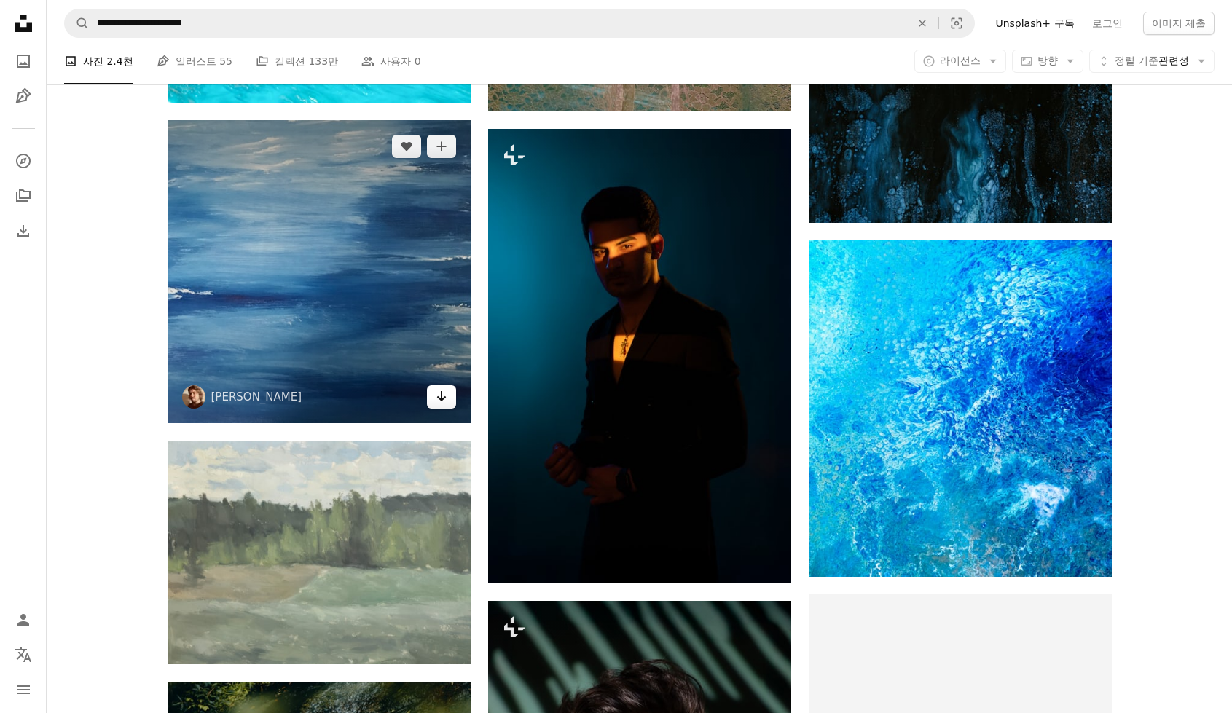
click at [441, 396] on icon "다운로드" at bounding box center [441, 396] width 9 height 10
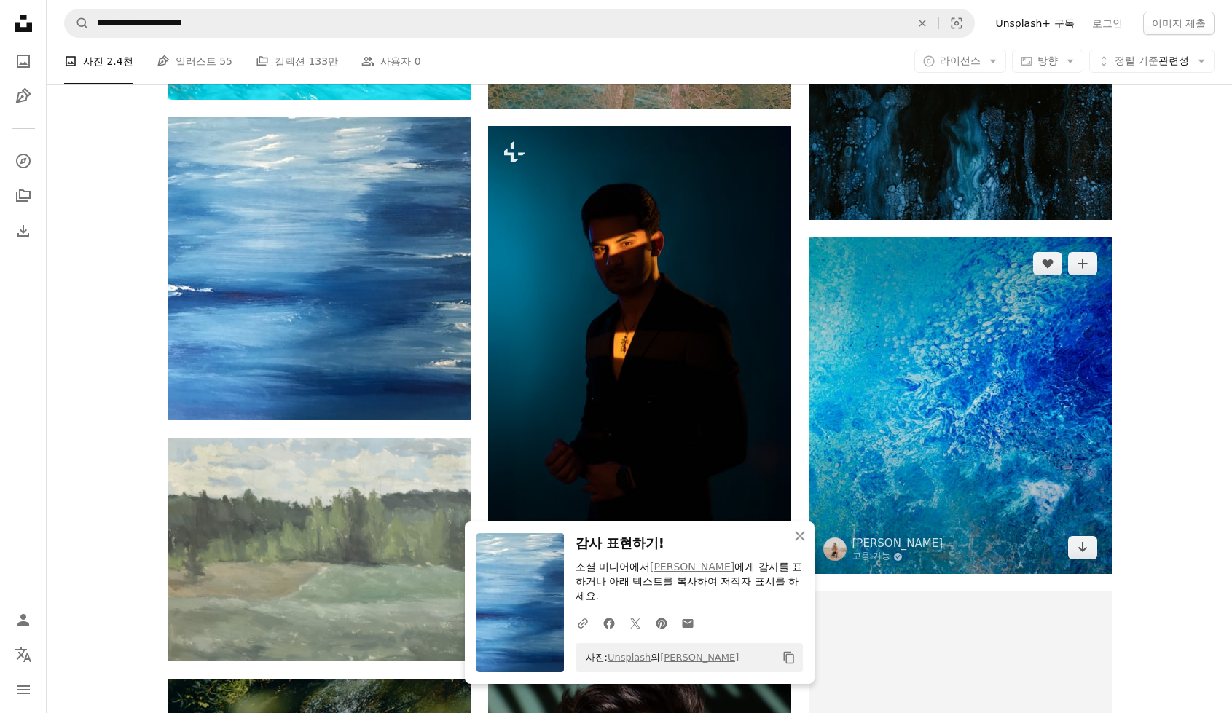
scroll to position [4400, 1]
click at [1033, 471] on img at bounding box center [960, 406] width 303 height 337
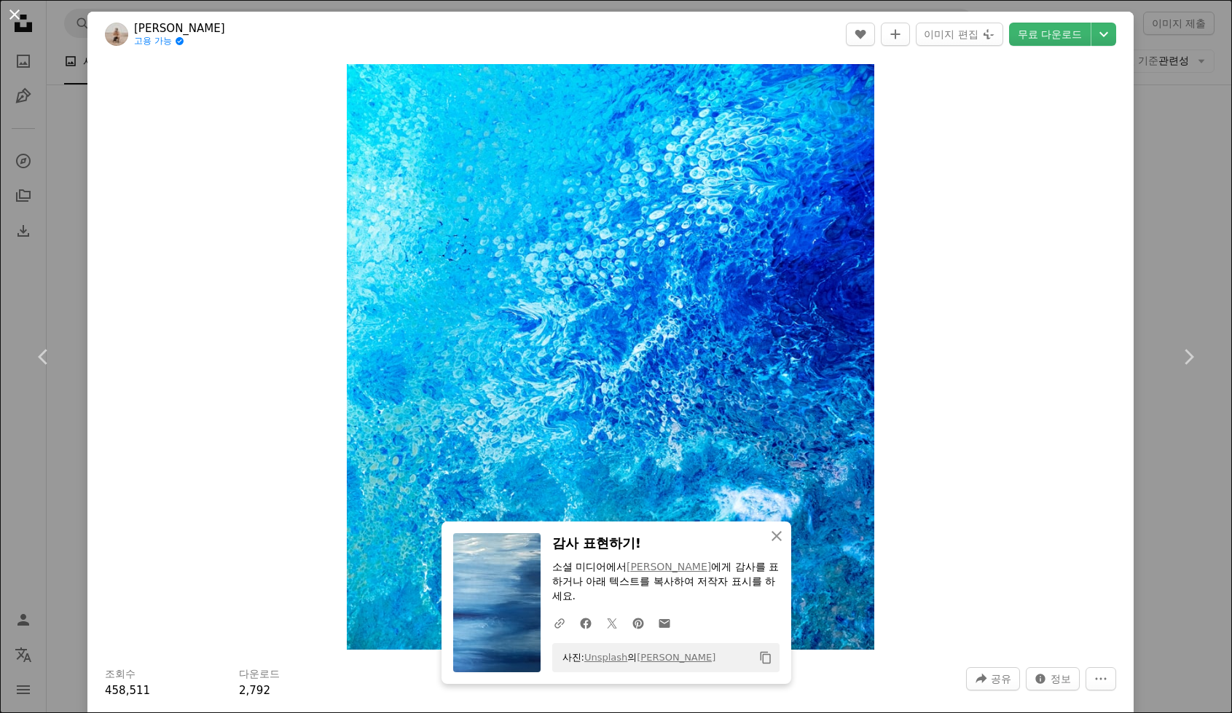
click at [14, 14] on button "An X shape" at bounding box center [14, 14] width 17 height 17
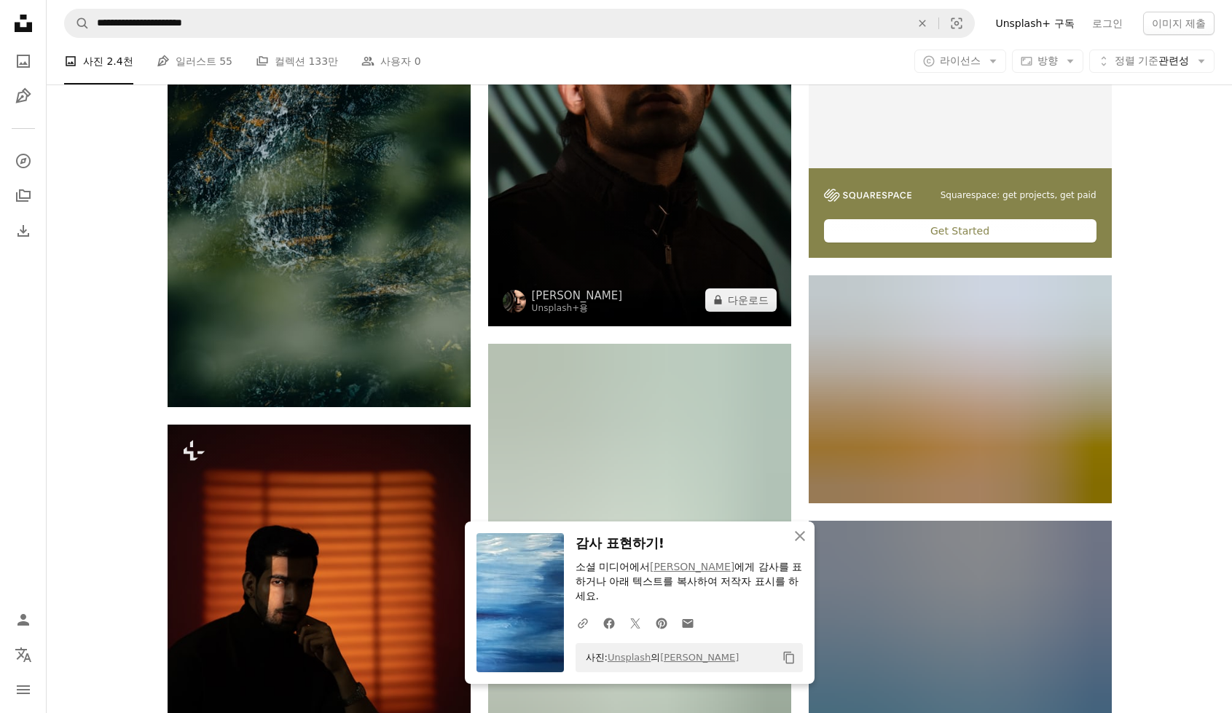
scroll to position [5130, 0]
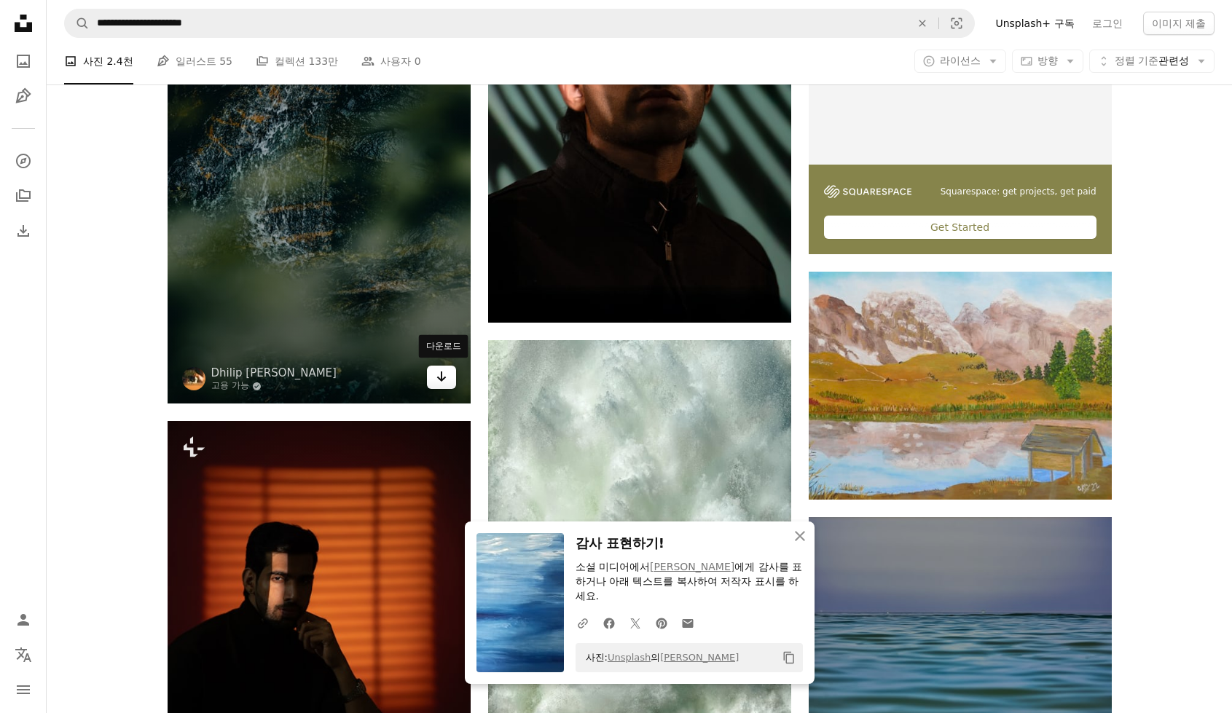
click at [442, 373] on icon "다운로드" at bounding box center [441, 377] width 9 height 10
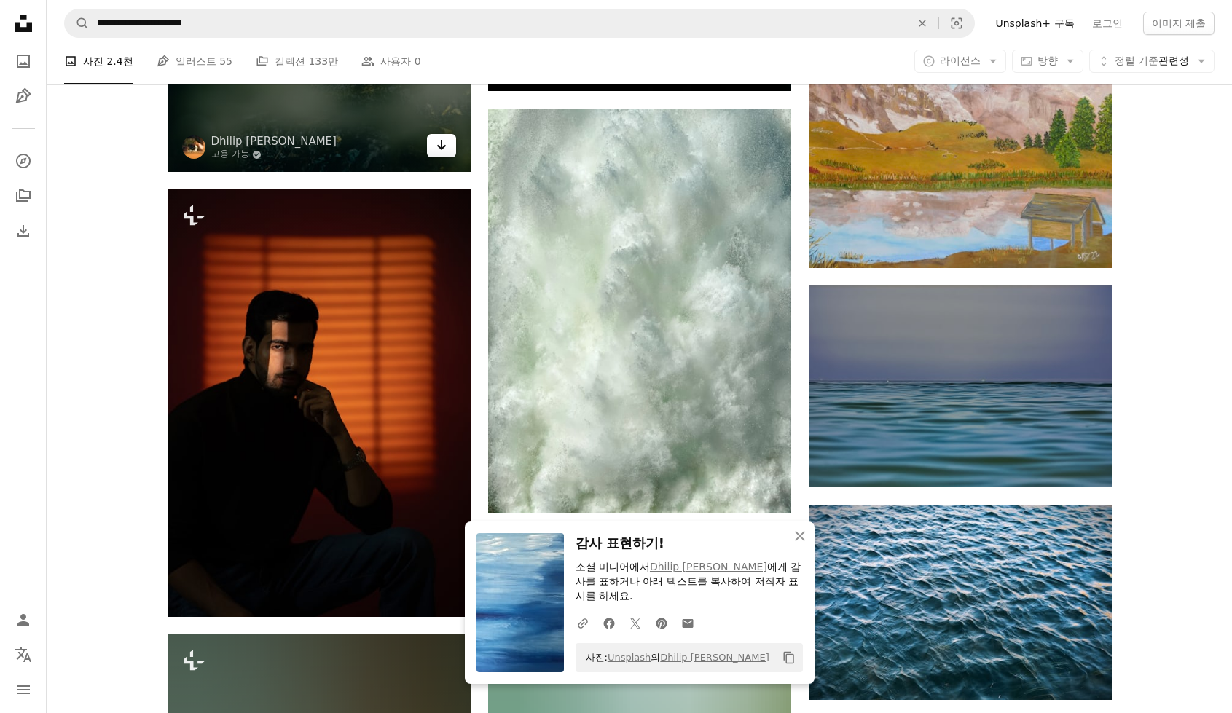
scroll to position [5386, 0]
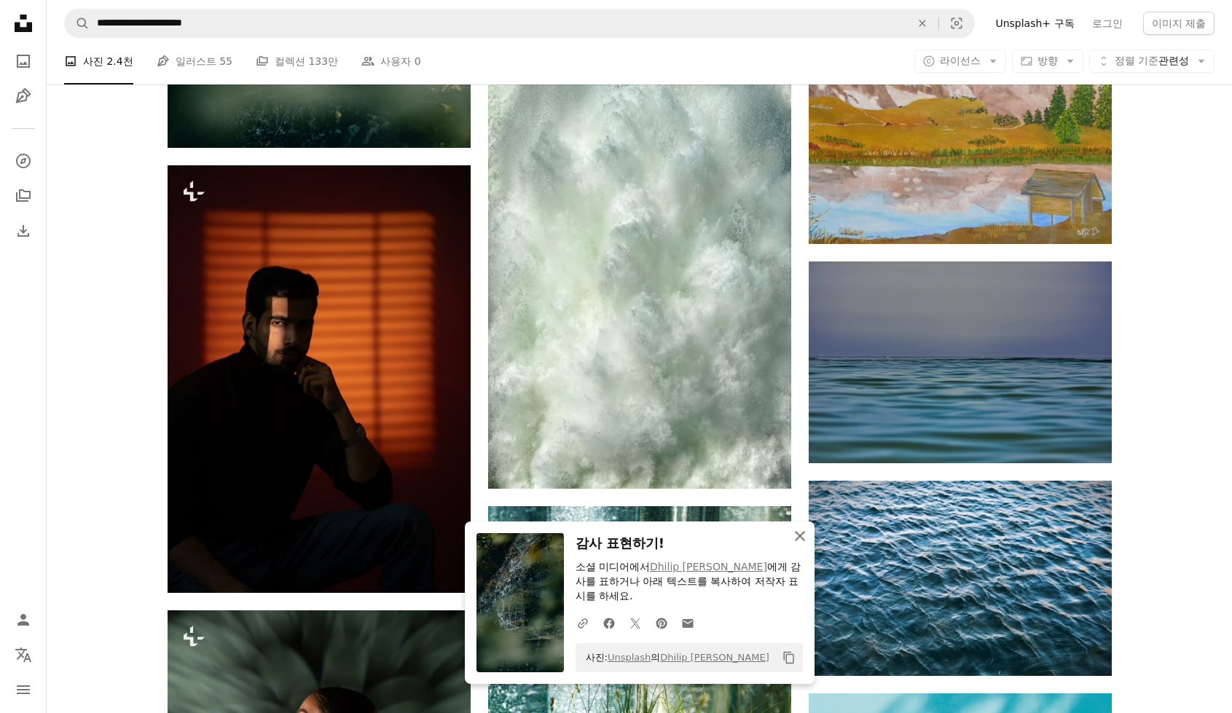
click at [799, 545] on icon "An X shape" at bounding box center [799, 536] width 17 height 17
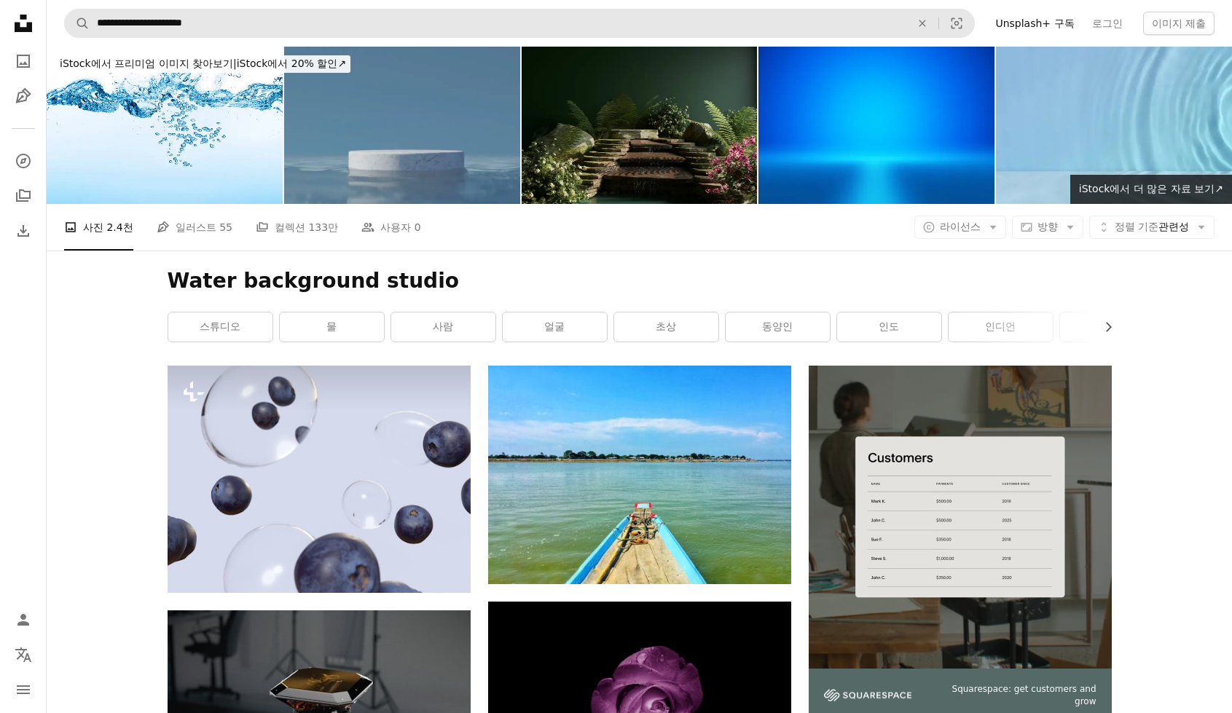
scroll to position [0, 0]
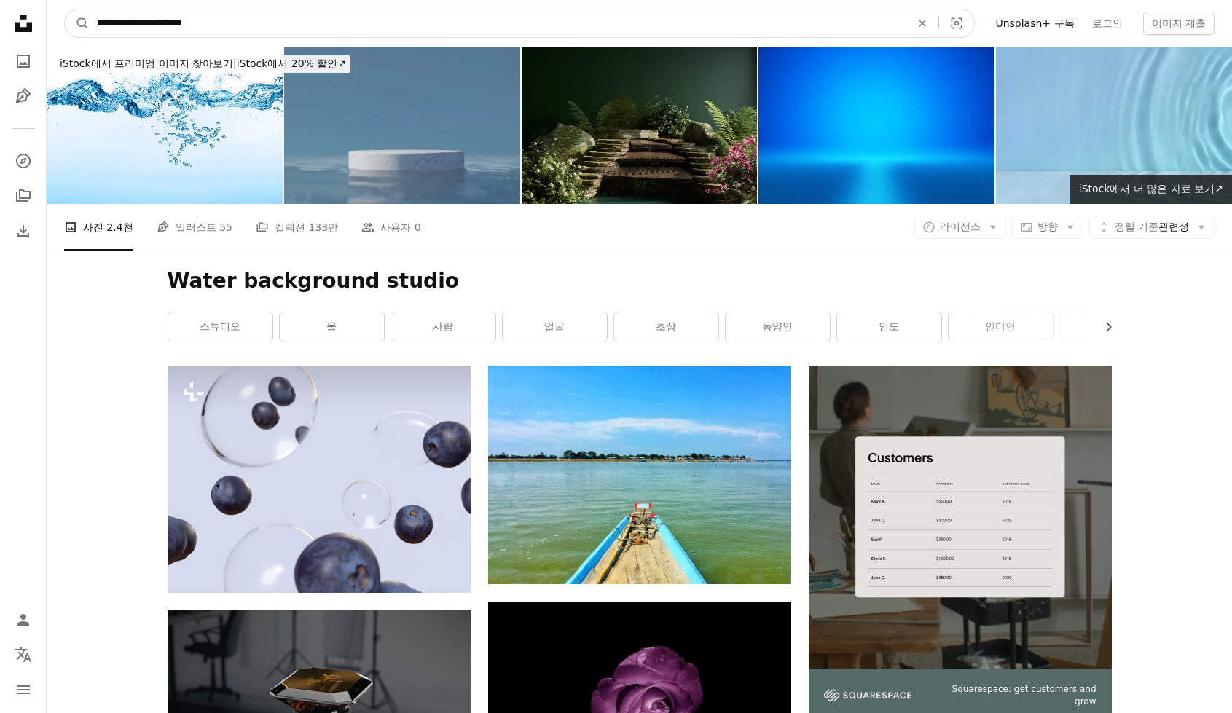
click at [236, 25] on input "**********" at bounding box center [498, 23] width 817 height 28
click at [265, 26] on input "**********" at bounding box center [498, 23] width 817 height 28
